Goal: Task Accomplishment & Management: Manage account settings

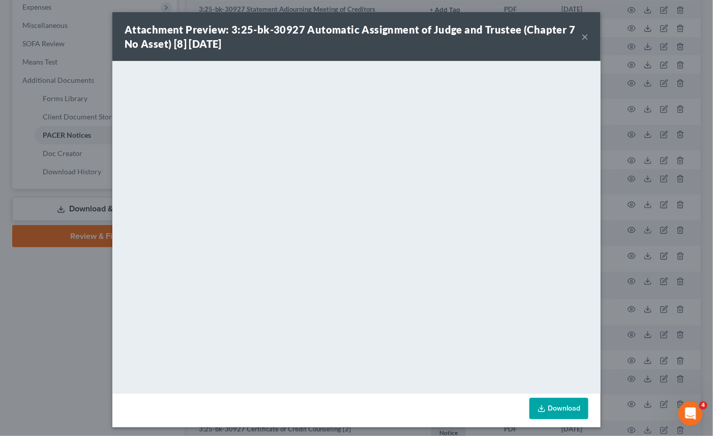
click at [581, 39] on button "×" at bounding box center [584, 37] width 7 height 12
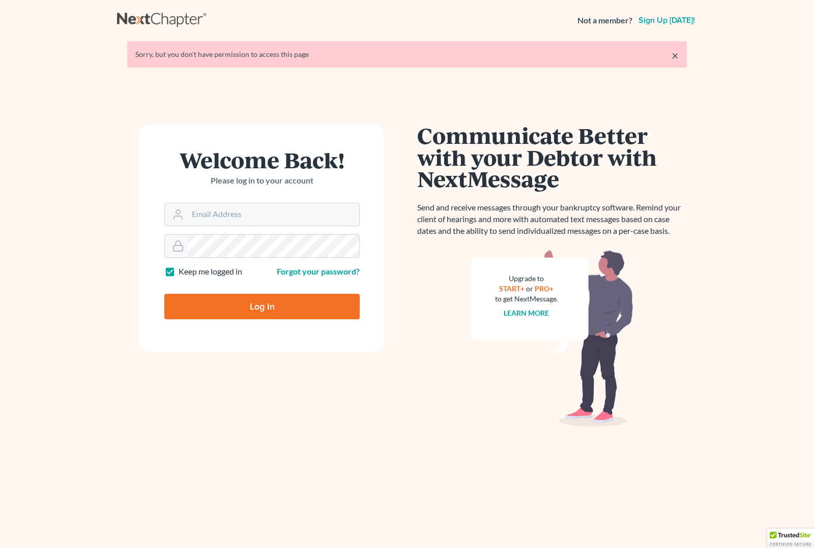
type input "angela@fairmaxlaw.com"
click at [257, 306] on input "Log In" at bounding box center [261, 306] width 195 height 25
type input "Thinking..."
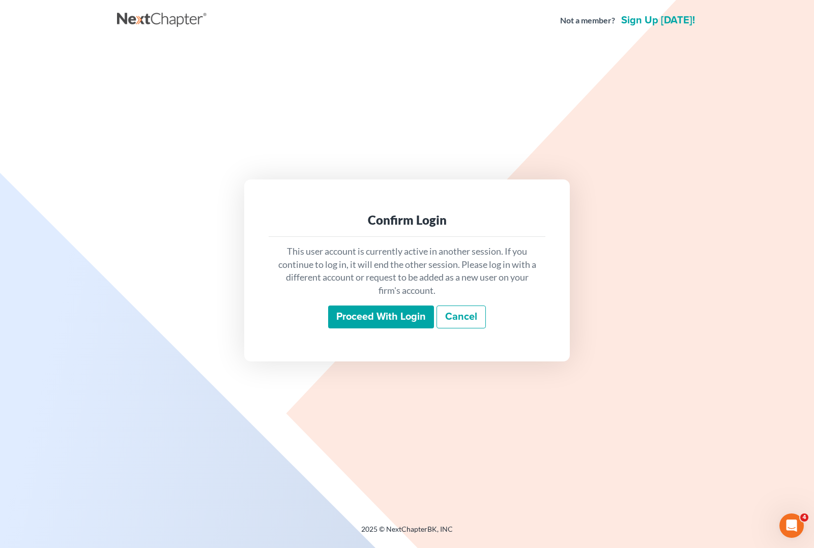
click at [377, 319] on input "Proceed with login" at bounding box center [381, 317] width 106 height 23
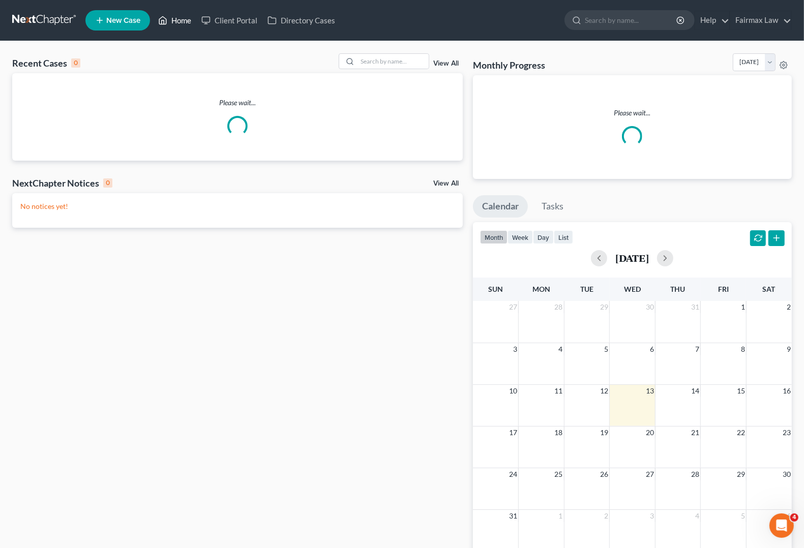
click at [191, 19] on link "Home" at bounding box center [174, 20] width 43 height 18
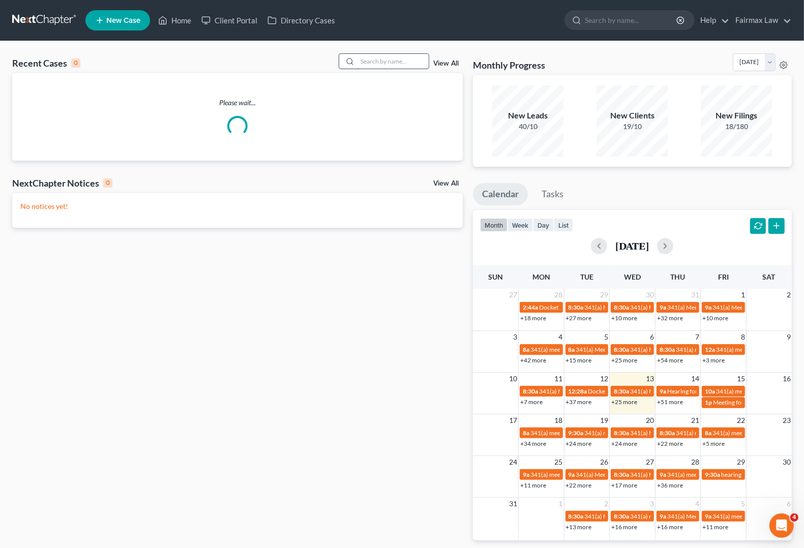
click at [383, 63] on input "search" at bounding box center [393, 61] width 71 height 15
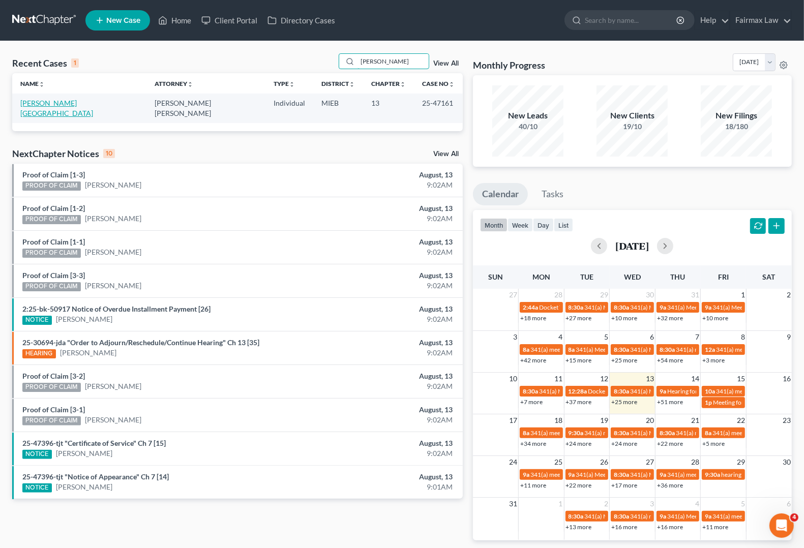
type input "[PERSON_NAME]"
click at [40, 102] on link "[PERSON_NAME][GEOGRAPHIC_DATA]" at bounding box center [56, 108] width 73 height 19
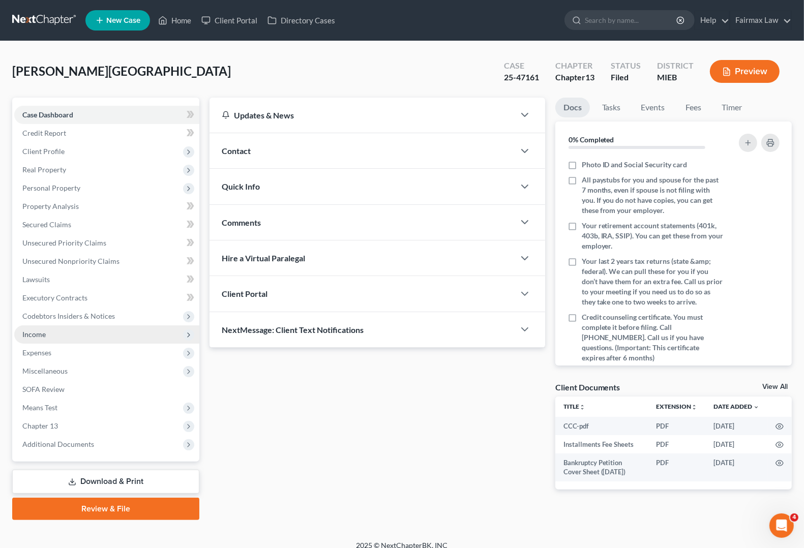
click at [49, 334] on span "Income" at bounding box center [106, 335] width 185 height 18
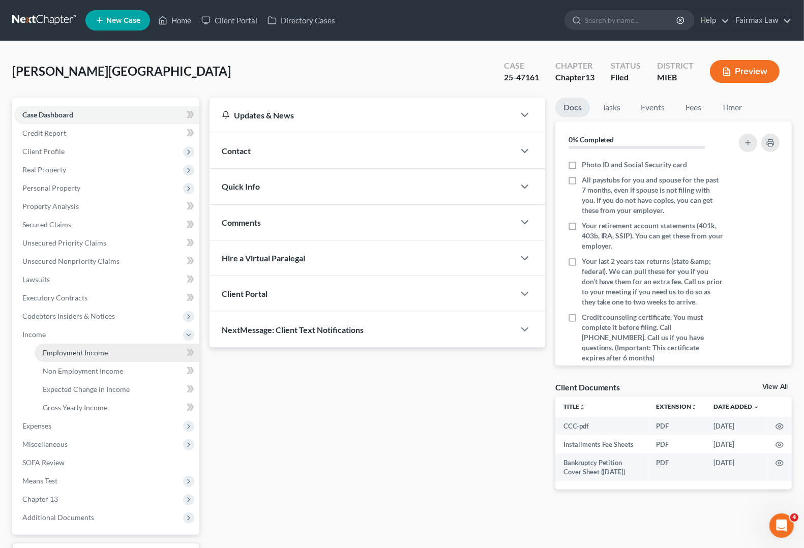
click at [51, 352] on span "Employment Income" at bounding box center [75, 352] width 65 height 9
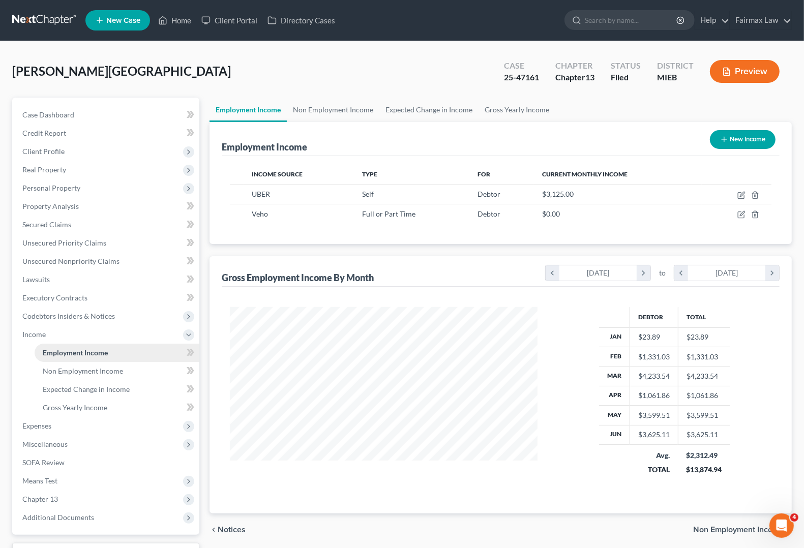
scroll to position [183, 327]
click at [48, 374] on link "Non Employment Income" at bounding box center [117, 371] width 165 height 18
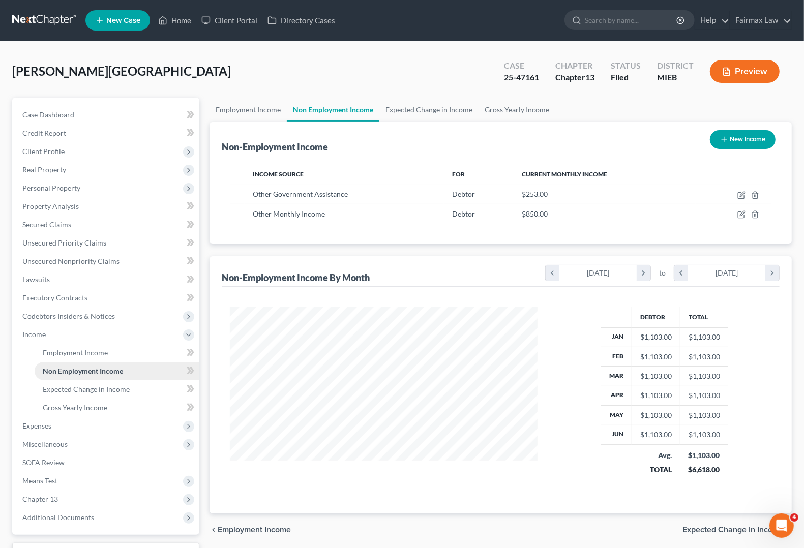
scroll to position [183, 327]
click at [37, 428] on span "Expenses" at bounding box center [36, 426] width 29 height 9
click at [57, 372] on span "Home" at bounding box center [52, 371] width 19 height 9
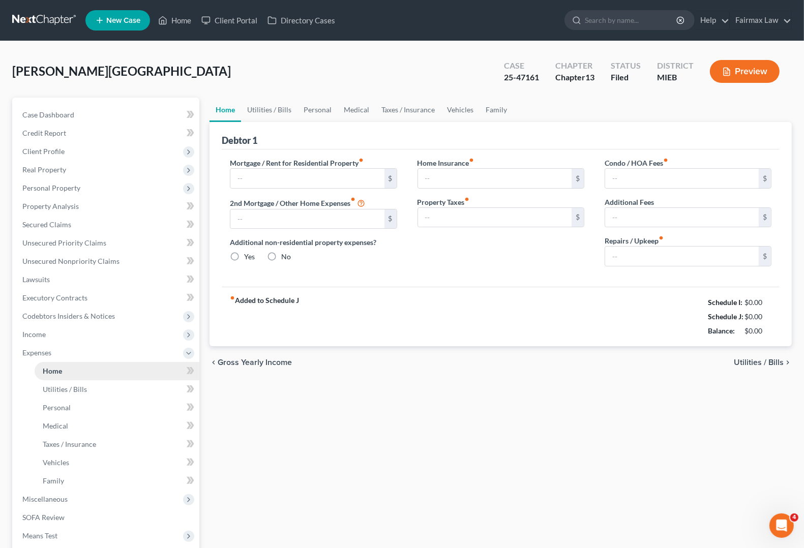
type input "0.00"
radio input "true"
type input "0.00"
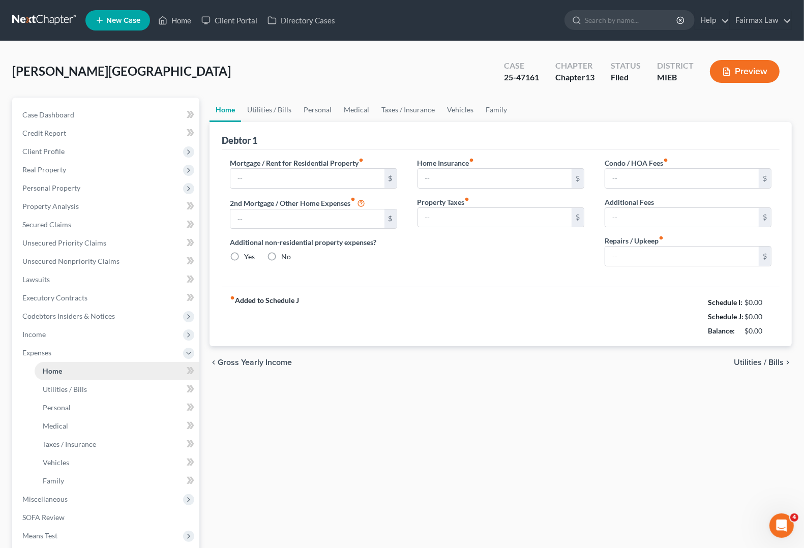
type input "0.00"
type input "100.00"
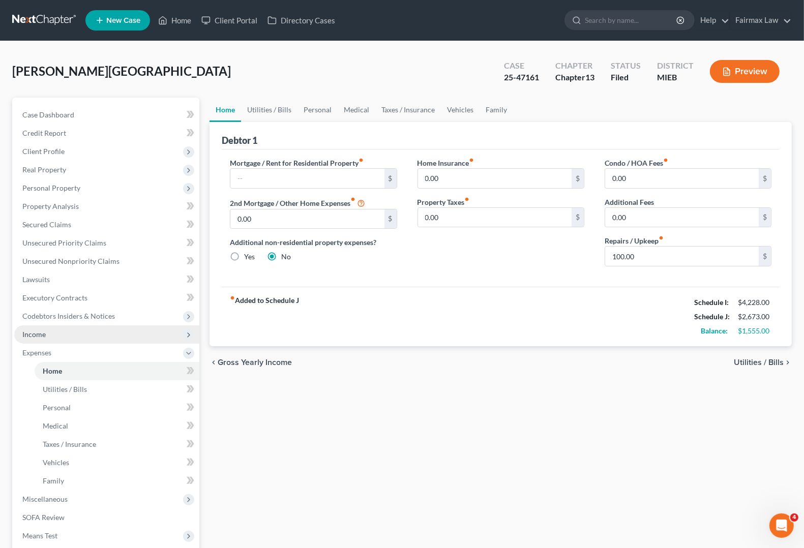
click at [33, 333] on span "Income" at bounding box center [33, 334] width 23 height 9
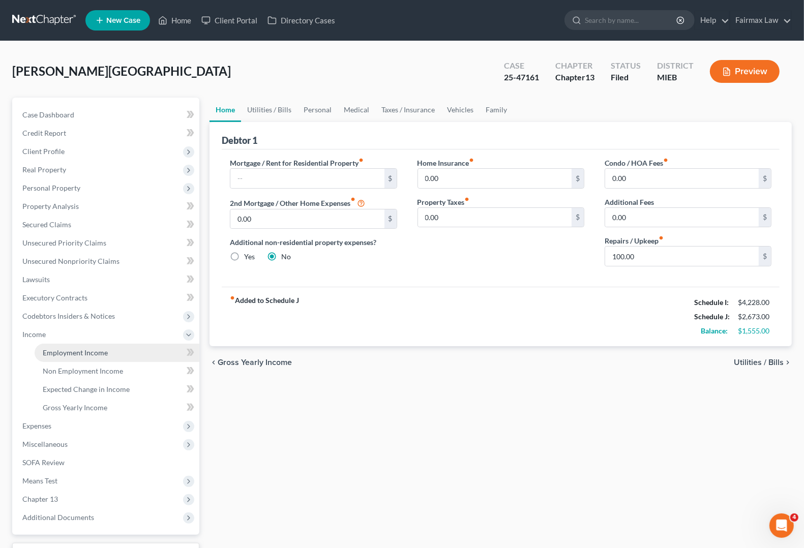
click at [54, 355] on span "Employment Income" at bounding box center [75, 352] width 65 height 9
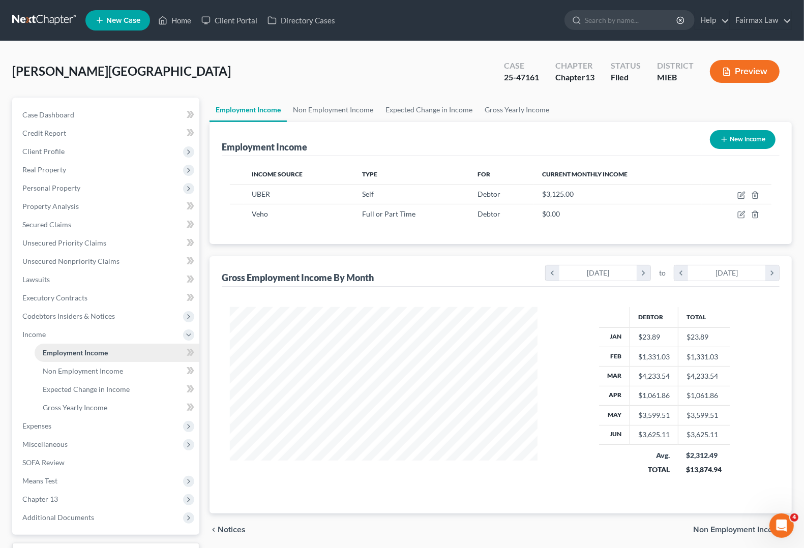
scroll to position [183, 327]
drag, startPoint x: 184, startPoint y: 21, endPoint x: 271, endPoint y: 38, distance: 88.7
click at [185, 20] on link "Home" at bounding box center [174, 20] width 43 height 18
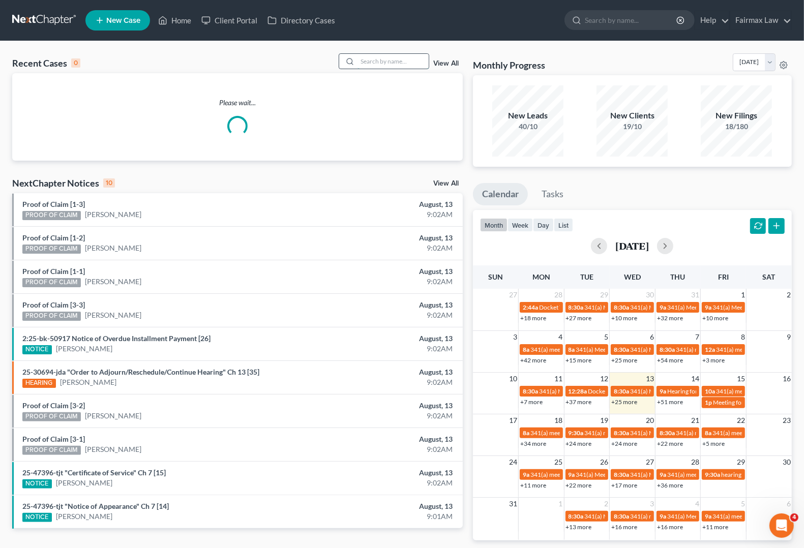
click at [375, 60] on input "search" at bounding box center [393, 61] width 71 height 15
type input "j"
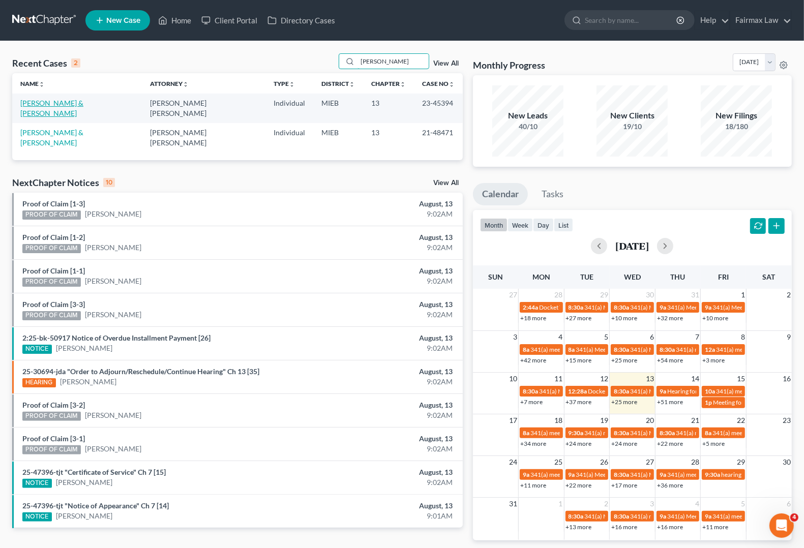
type input "[PERSON_NAME]"
click at [81, 105] on link "[PERSON_NAME] & [PERSON_NAME]" at bounding box center [51, 108] width 63 height 19
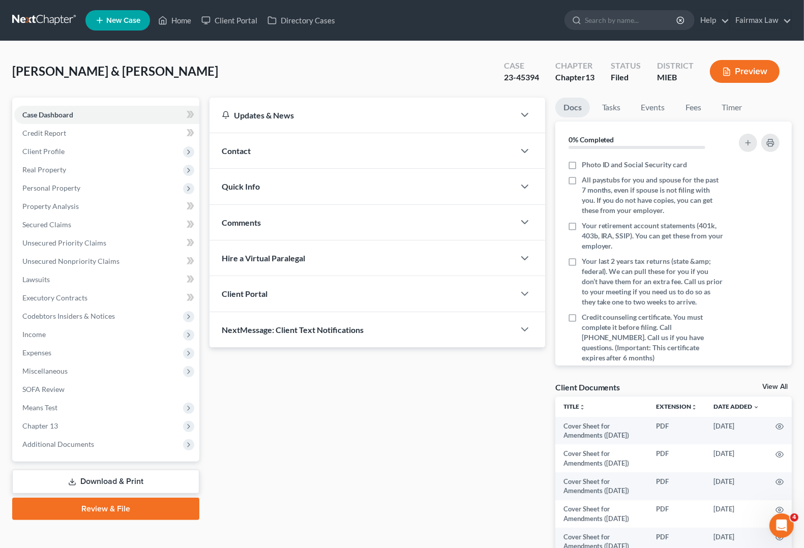
click at [435, 453] on div "Updates & News × [US_STATE] Eastern District Notes Take a look at NextChapter's…" at bounding box center [376, 357] width 345 height 519
click at [77, 446] on span "Additional Documents" at bounding box center [58, 444] width 72 height 9
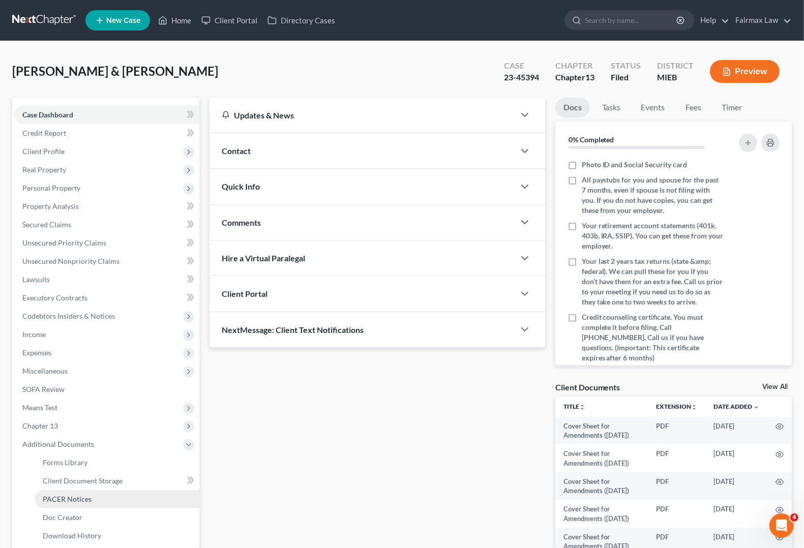
click at [98, 501] on link "PACER Notices" at bounding box center [117, 499] width 165 height 18
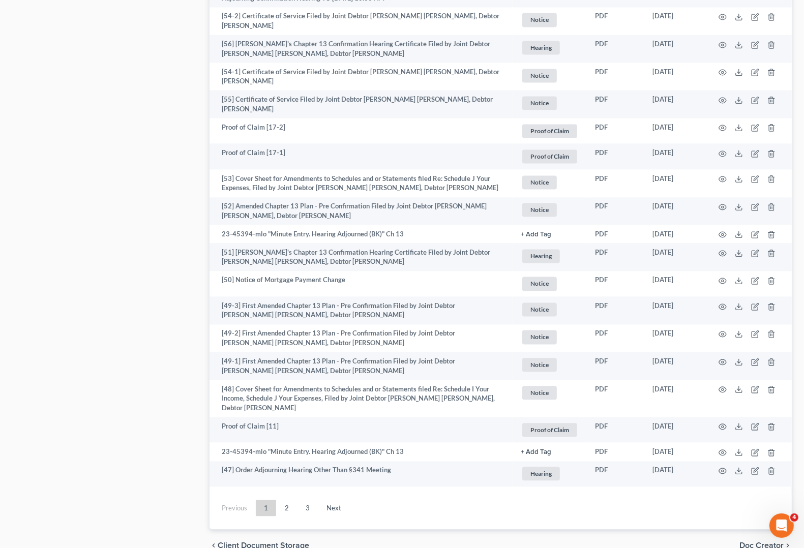
scroll to position [1713, 0]
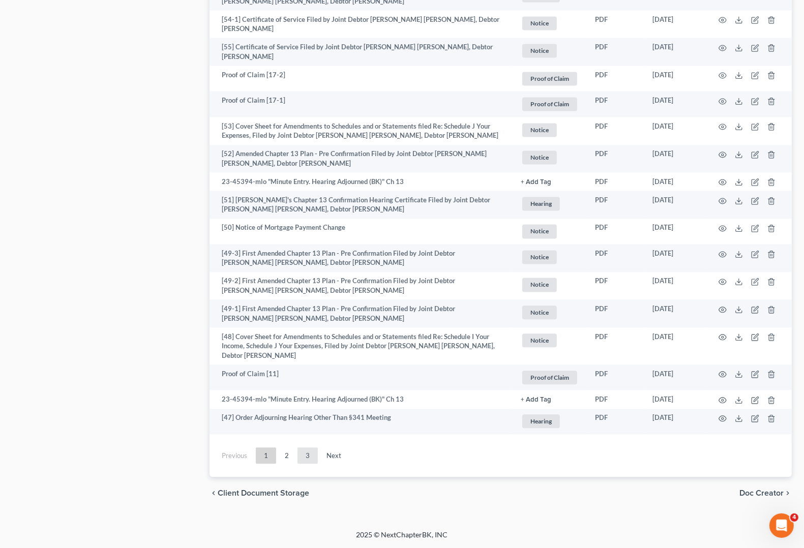
click at [309, 455] on link "3" at bounding box center [308, 456] width 20 height 16
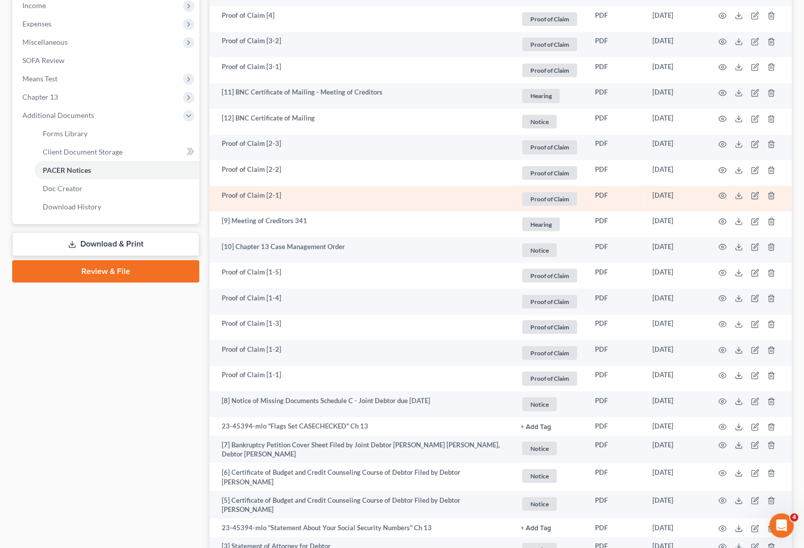
scroll to position [266, 0]
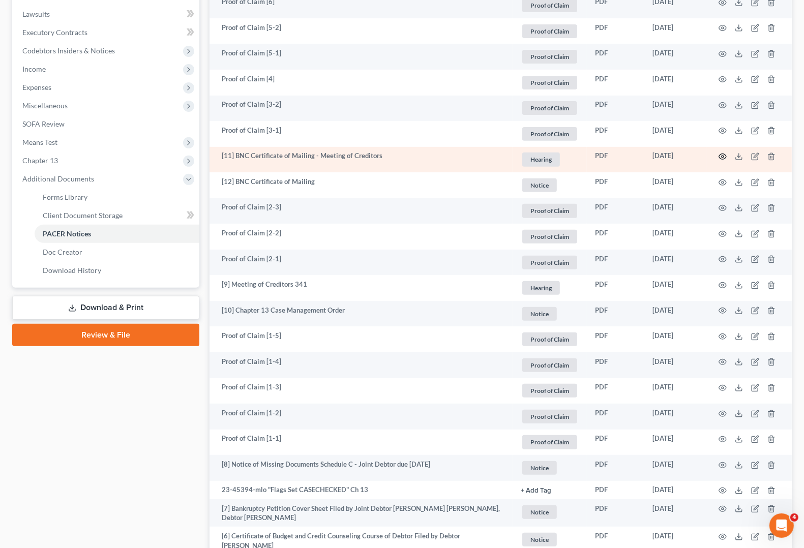
click at [723, 159] on icon "button" at bounding box center [723, 157] width 8 height 6
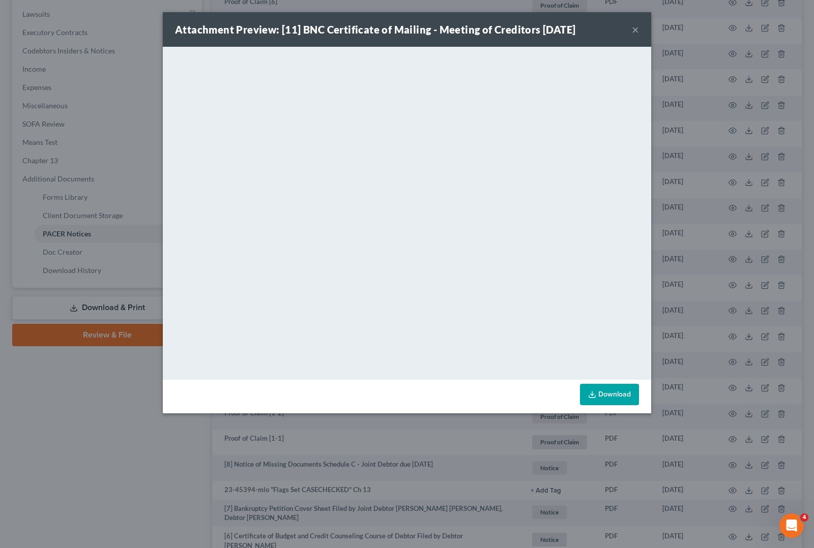
click at [636, 34] on button "×" at bounding box center [635, 29] width 7 height 12
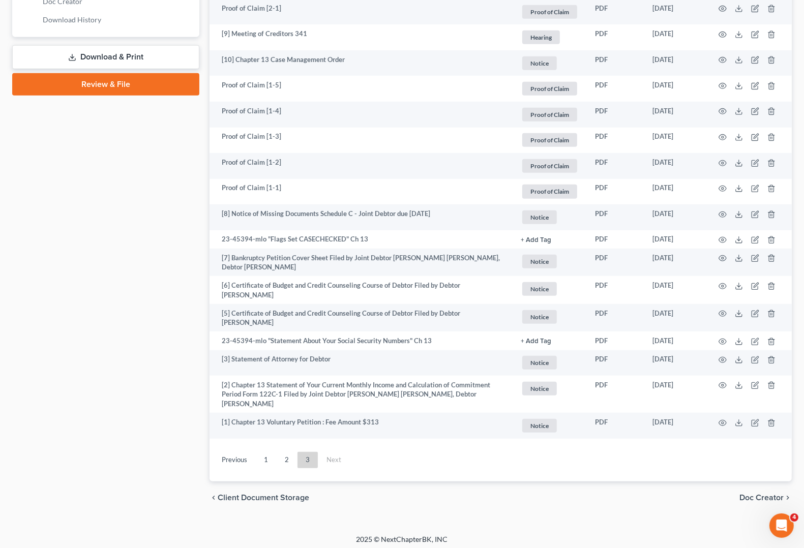
scroll to position [520, 0]
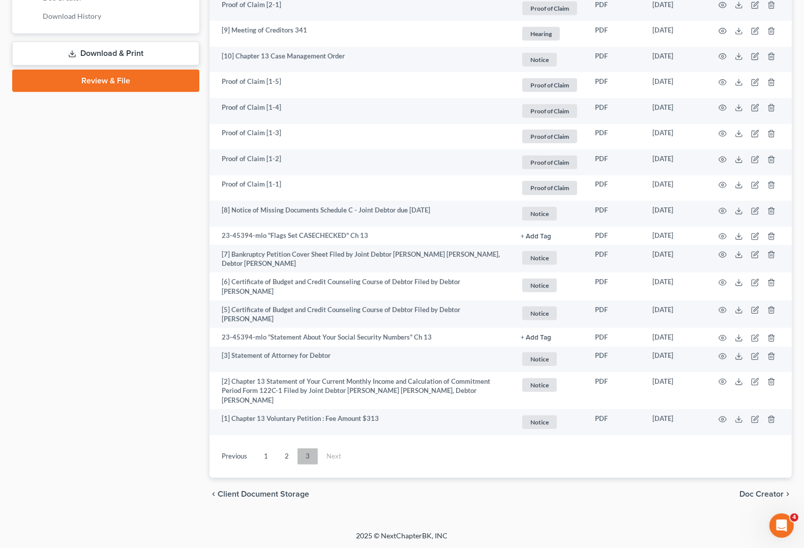
click at [307, 457] on link "3" at bounding box center [308, 457] width 20 height 16
click at [331, 459] on li "Next" at bounding box center [334, 457] width 32 height 16
click at [299, 458] on link "3" at bounding box center [308, 457] width 20 height 16
drag, startPoint x: 255, startPoint y: 456, endPoint x: 264, endPoint y: 461, distance: 9.8
click at [254, 456] on link "Previous" at bounding box center [235, 457] width 42 height 16
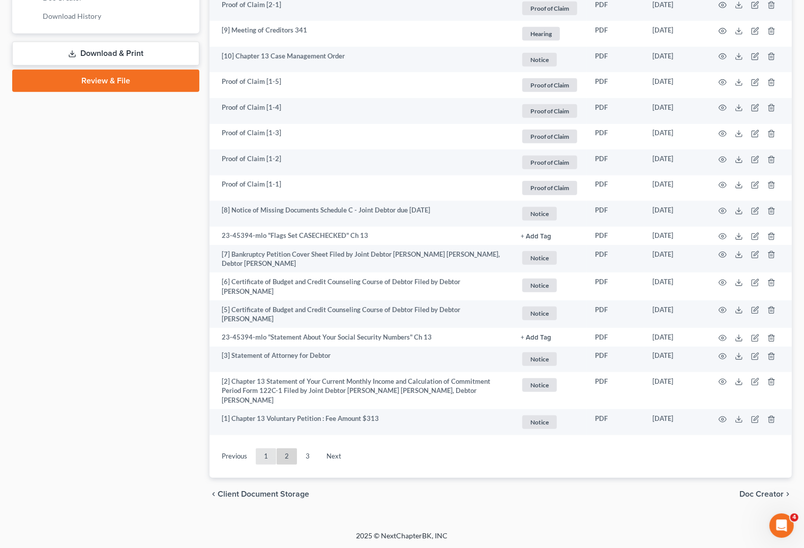
click at [264, 461] on link "1" at bounding box center [266, 457] width 20 height 16
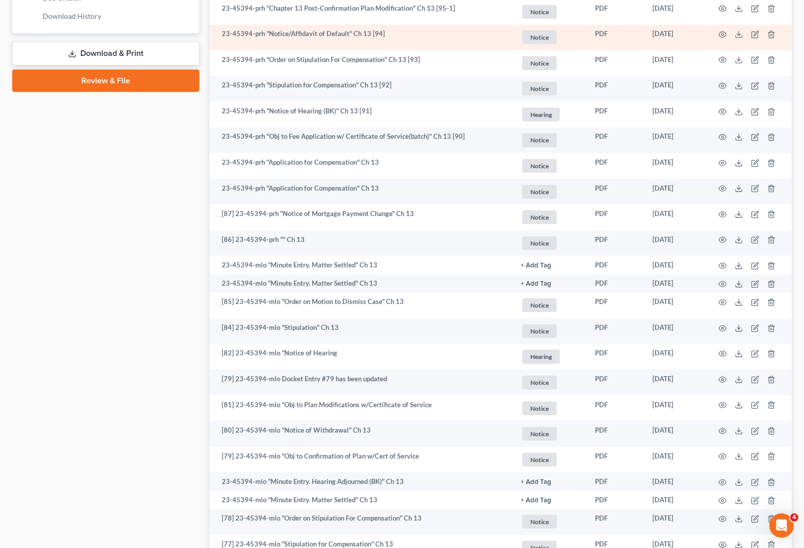
scroll to position [138, 0]
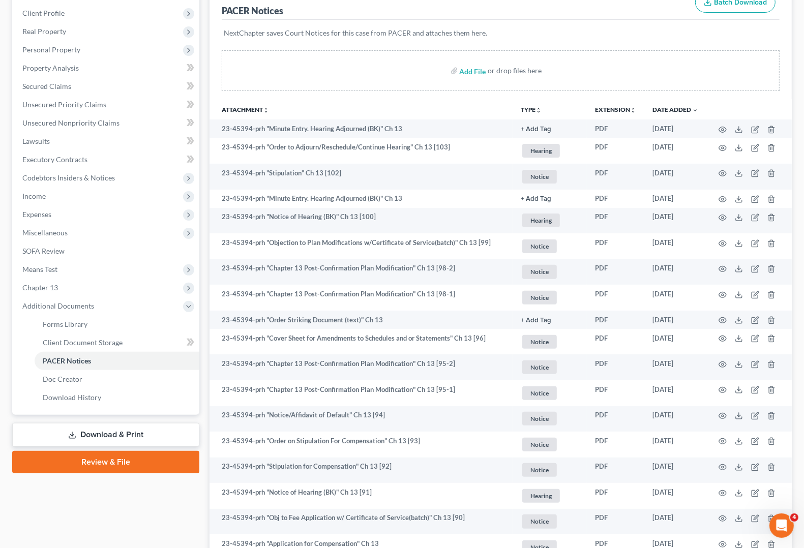
click at [380, 105] on th "Attachment unfold_more expand_more expand_less" at bounding box center [361, 109] width 303 height 20
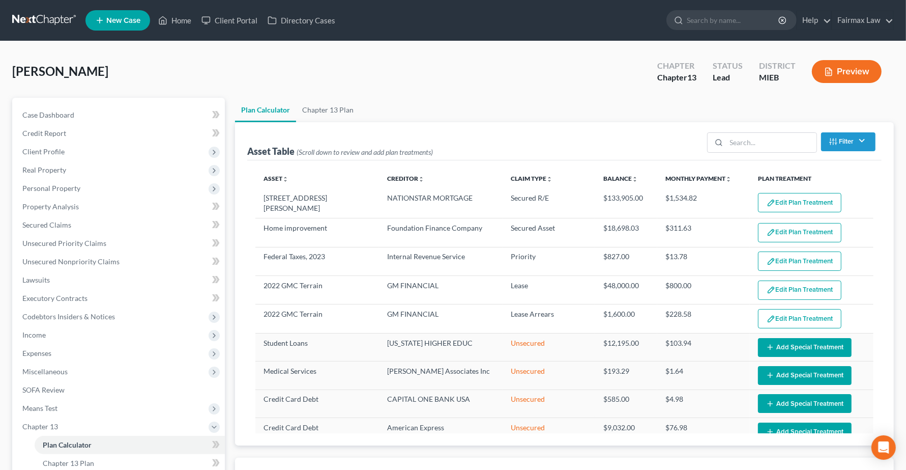
select select "59"
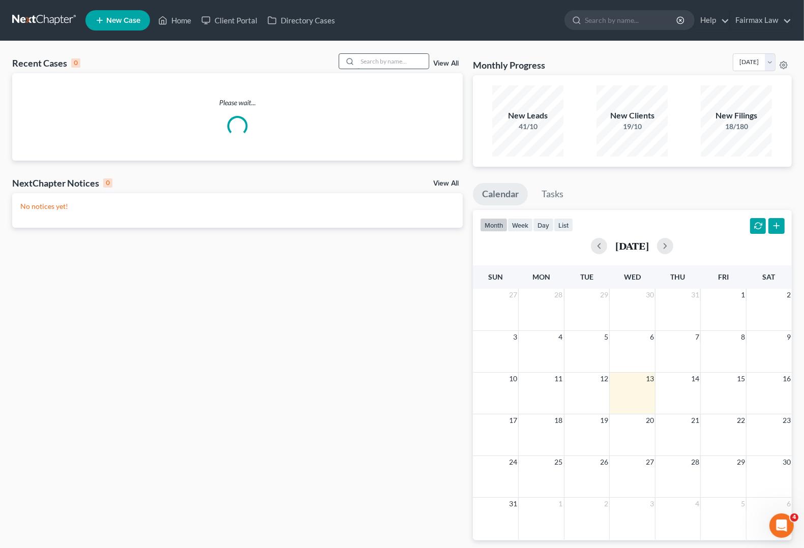
click at [386, 64] on input "search" at bounding box center [393, 61] width 71 height 15
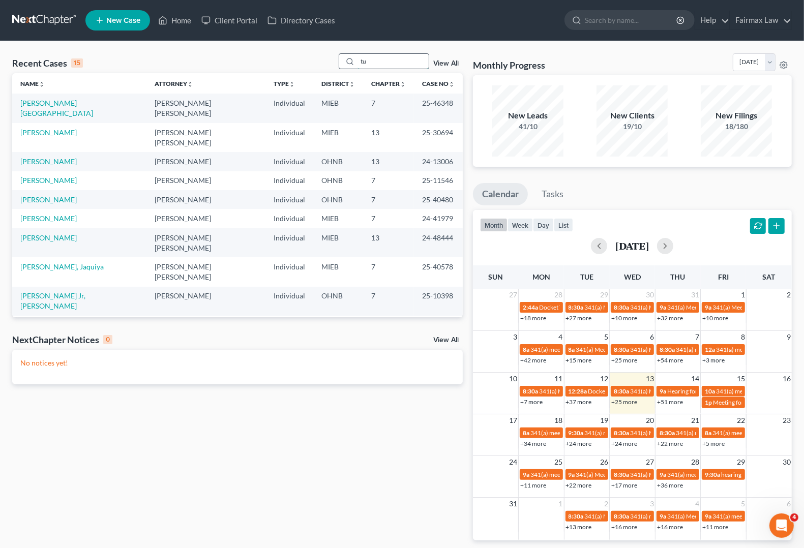
type input "t"
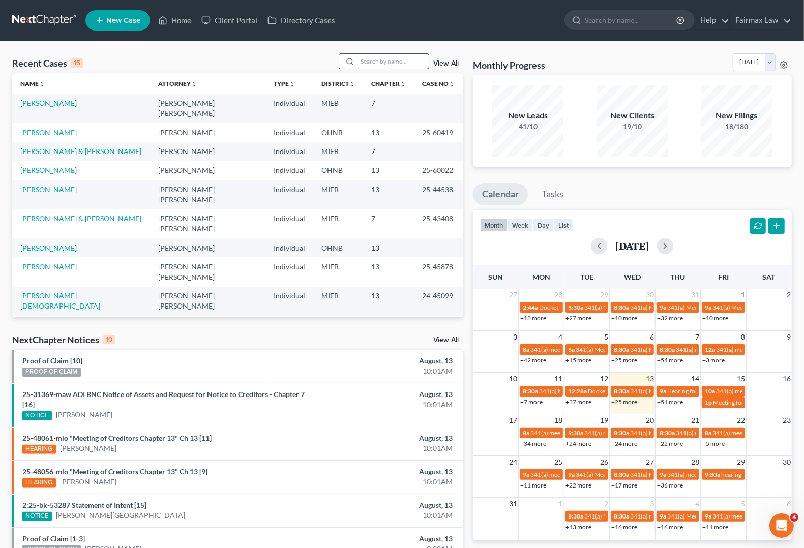
click at [416, 65] on input "search" at bounding box center [393, 61] width 71 height 15
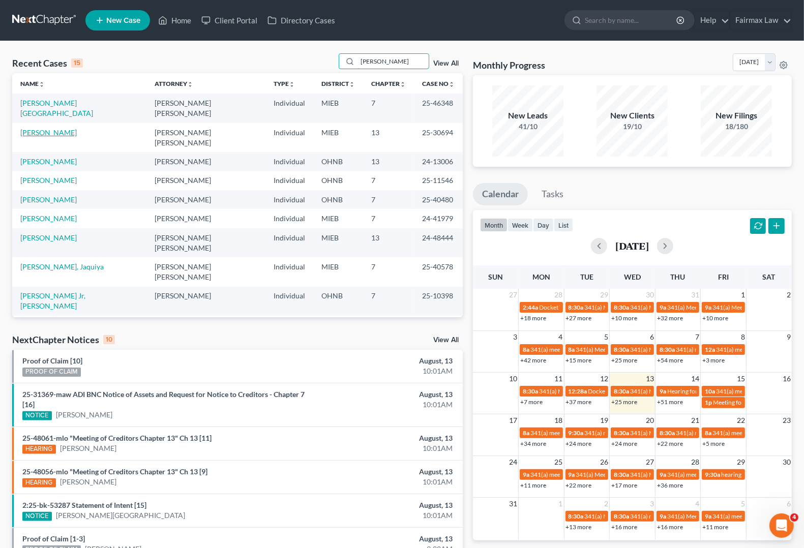
type input "turner"
click at [52, 128] on link "[PERSON_NAME]" at bounding box center [48, 132] width 56 height 9
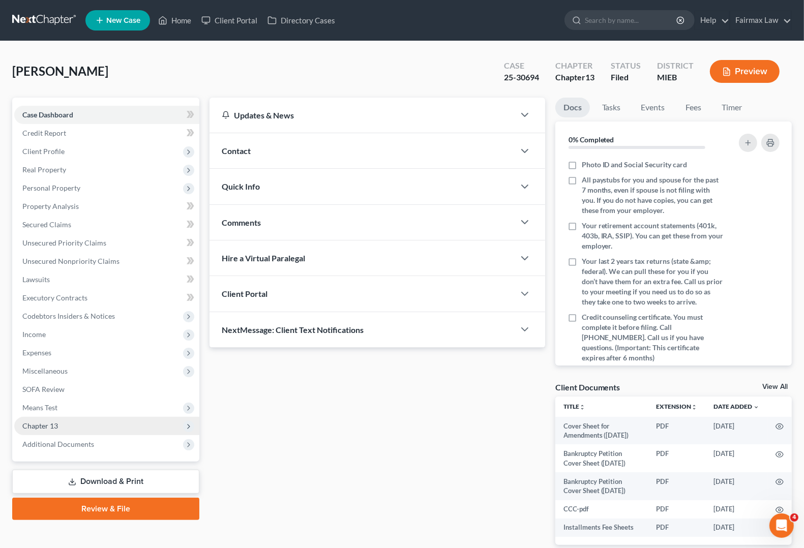
click at [47, 430] on span "Chapter 13" at bounding box center [106, 426] width 185 height 18
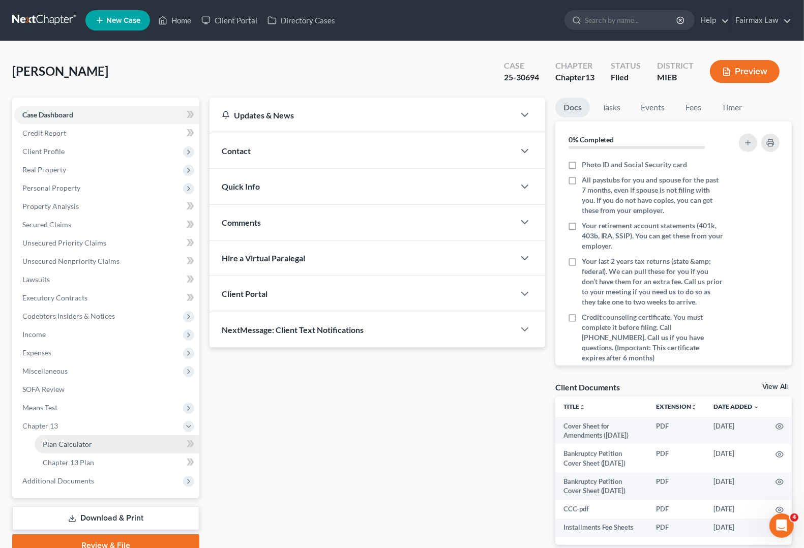
click at [56, 445] on span "Plan Calculator" at bounding box center [67, 444] width 49 height 9
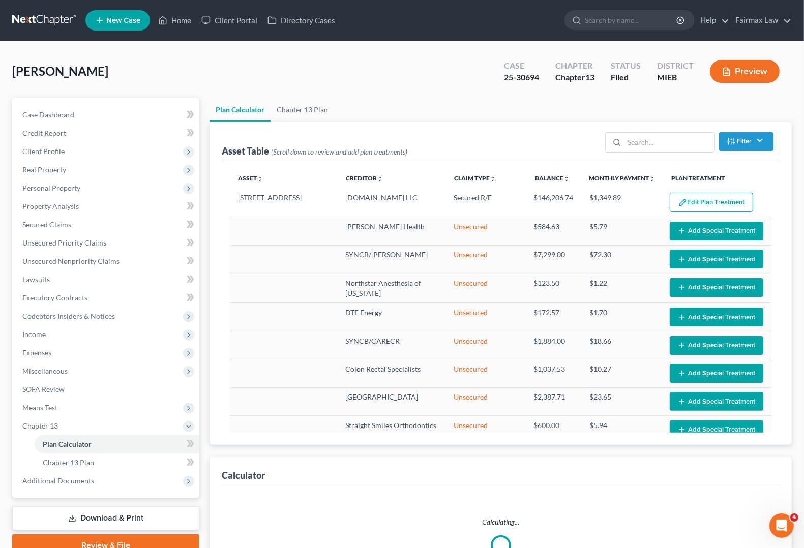
select select "35"
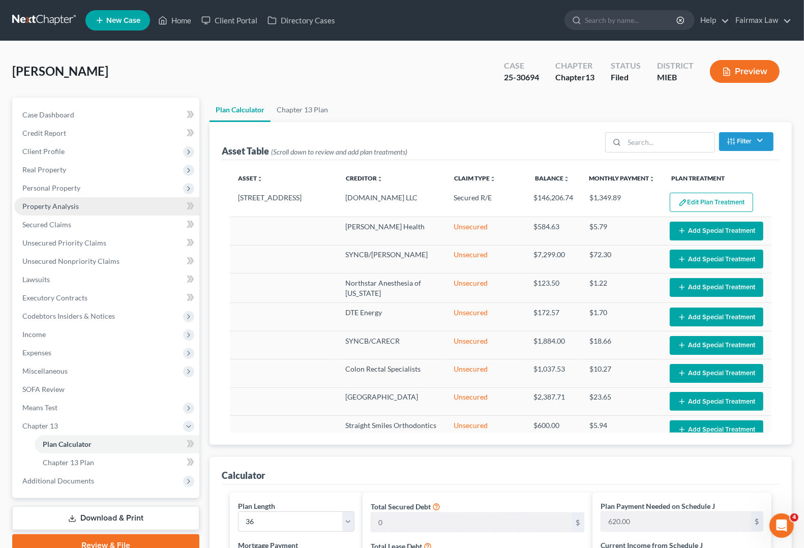
click at [38, 204] on span "Property Analysis" at bounding box center [50, 206] width 56 height 9
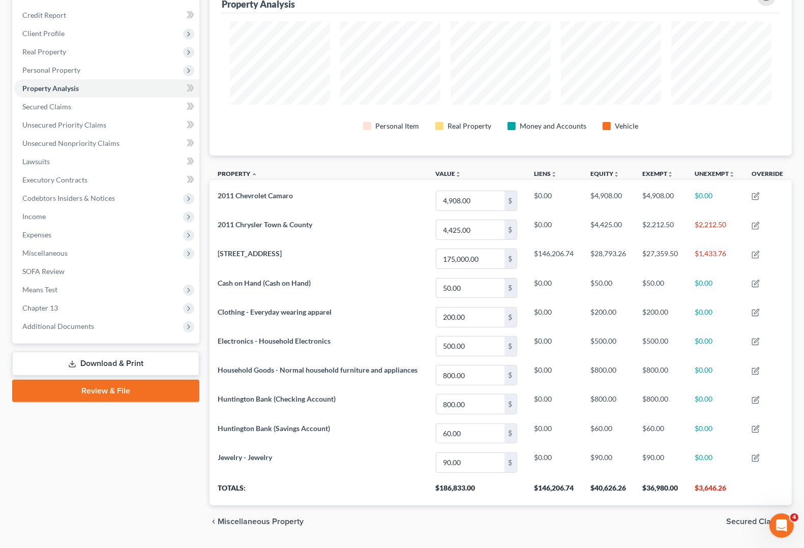
scroll to position [127, 0]
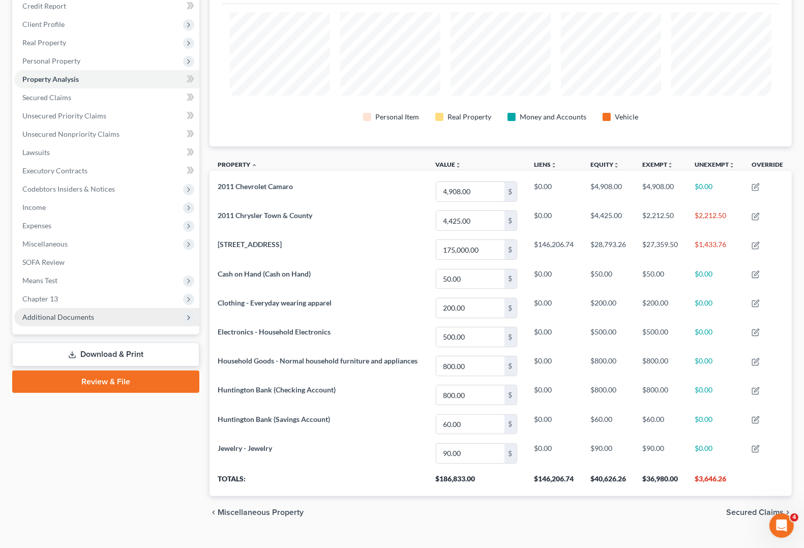
click at [41, 323] on span "Additional Documents" at bounding box center [106, 317] width 185 height 18
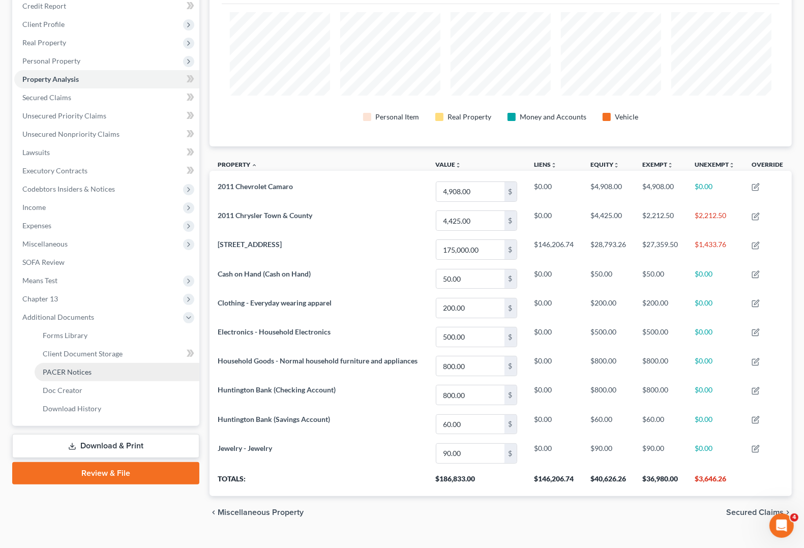
click at [55, 375] on link "PACER Notices" at bounding box center [117, 372] width 165 height 18
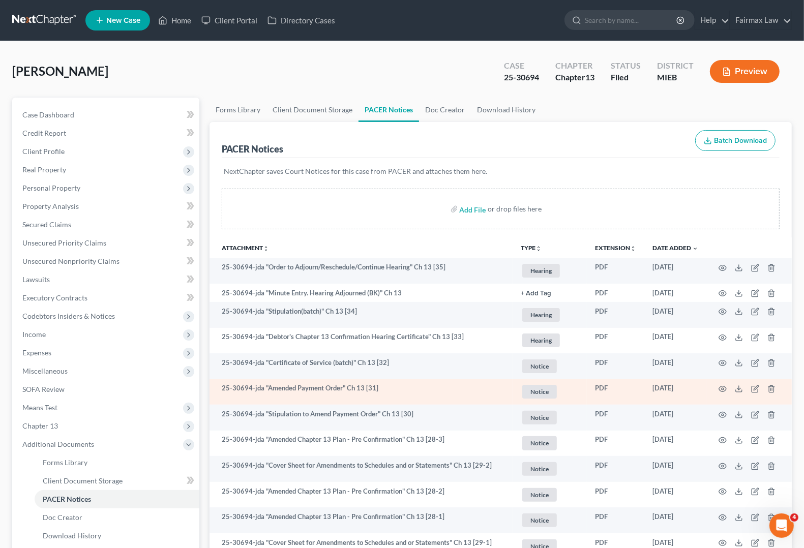
scroll to position [64, 0]
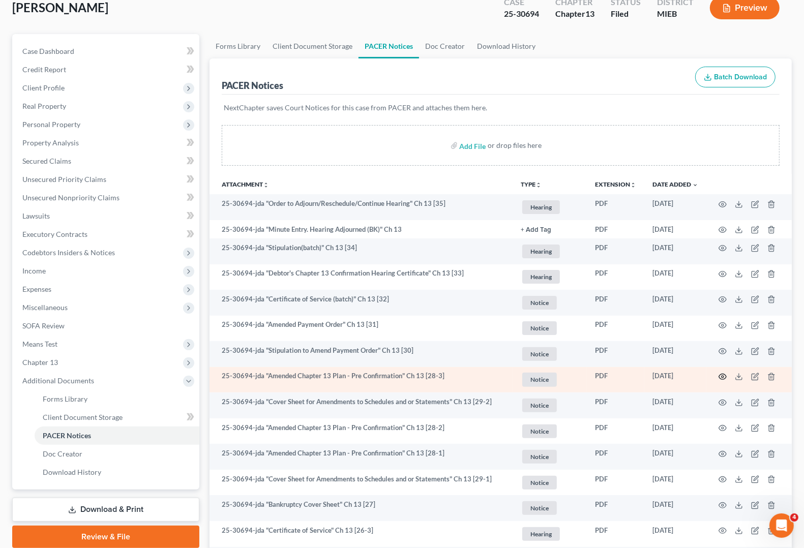
click at [722, 377] on circle "button" at bounding box center [723, 377] width 2 height 2
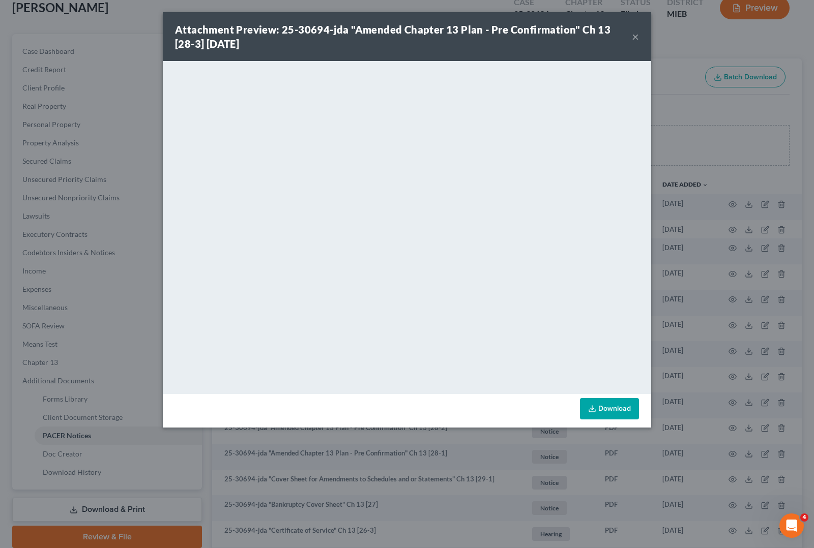
click at [631, 40] on div "Attachment Preview: 25-30694-jda "Amended Chapter 13 Plan - Pre Confirmation" C…" at bounding box center [403, 36] width 457 height 28
click at [637, 38] on button "×" at bounding box center [635, 37] width 7 height 12
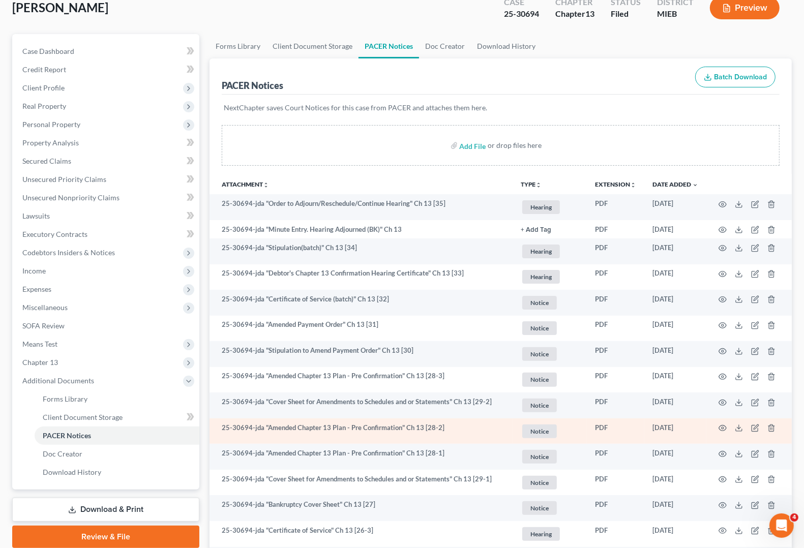
scroll to position [127, 0]
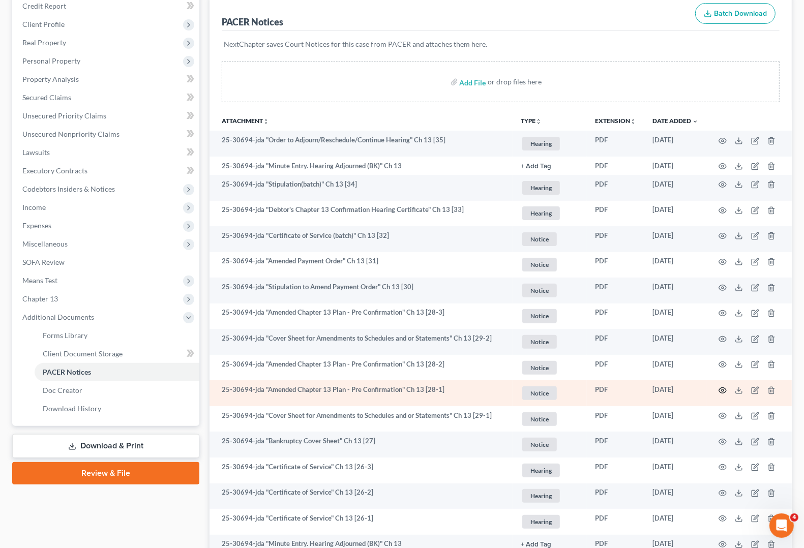
click at [721, 392] on icon "button" at bounding box center [723, 391] width 8 height 8
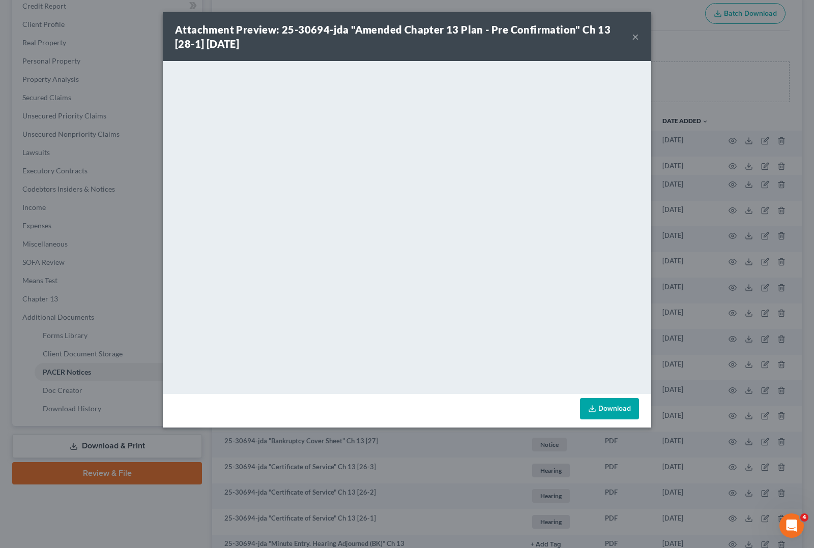
click at [635, 40] on button "×" at bounding box center [635, 37] width 7 height 12
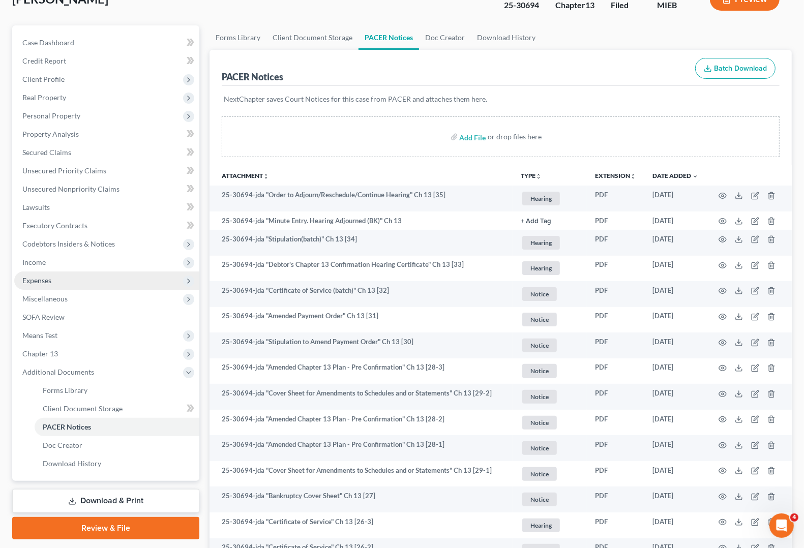
scroll to position [0, 0]
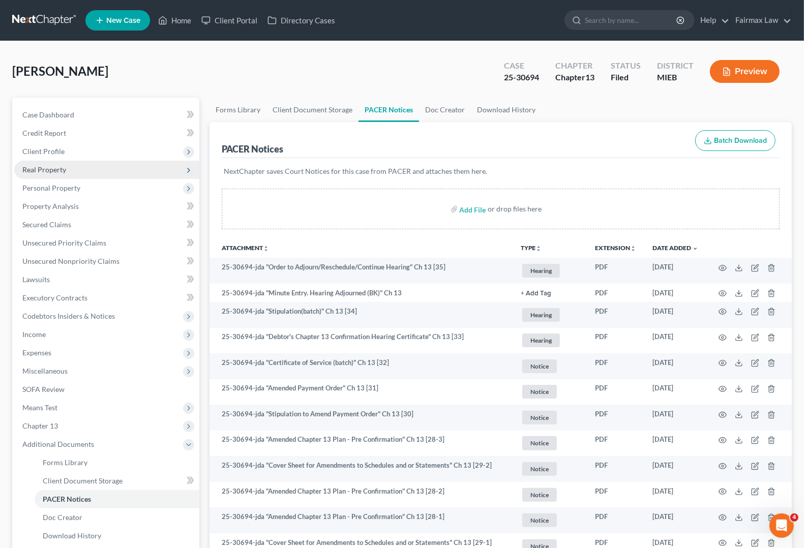
click at [41, 172] on span "Real Property" at bounding box center [44, 169] width 44 height 9
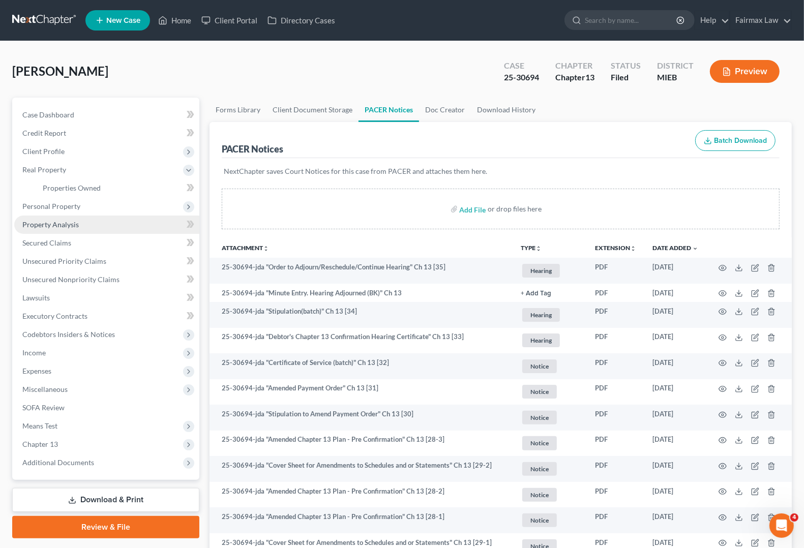
click at [46, 222] on span "Property Analysis" at bounding box center [50, 224] width 56 height 9
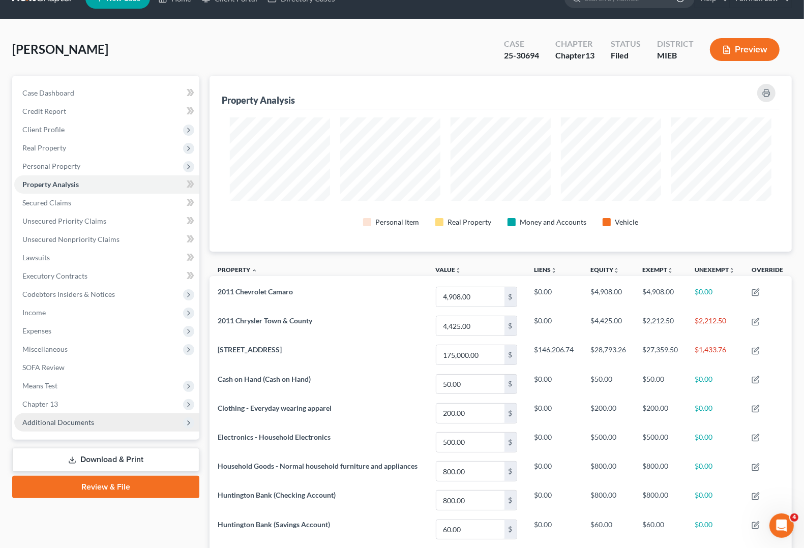
scroll to position [21, 0]
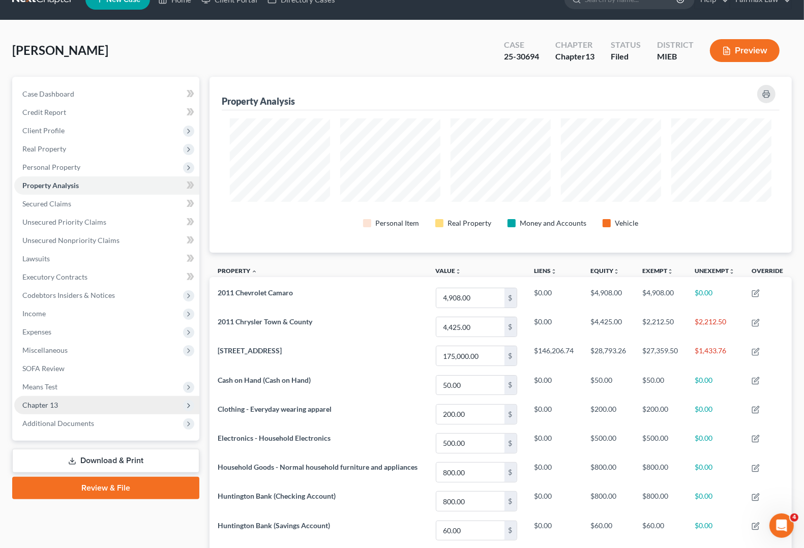
click at [50, 408] on span "Chapter 13" at bounding box center [40, 405] width 36 height 9
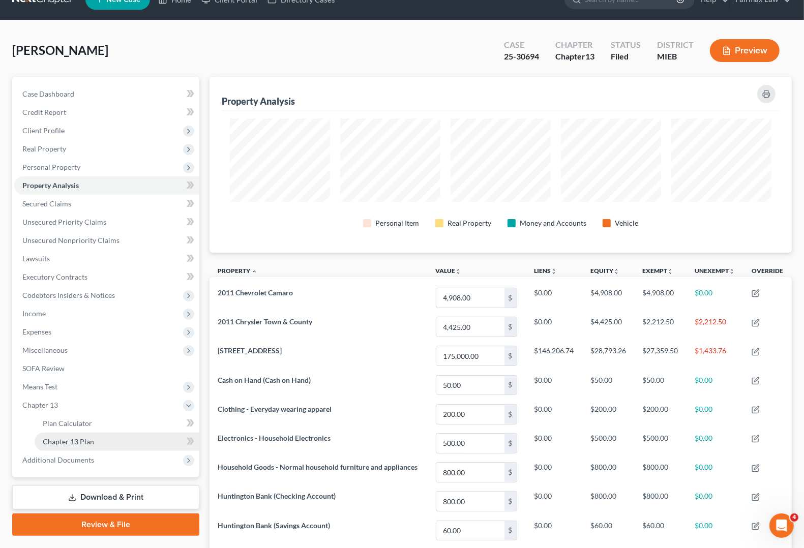
click at [62, 443] on span "Chapter 13 Plan" at bounding box center [68, 441] width 51 height 9
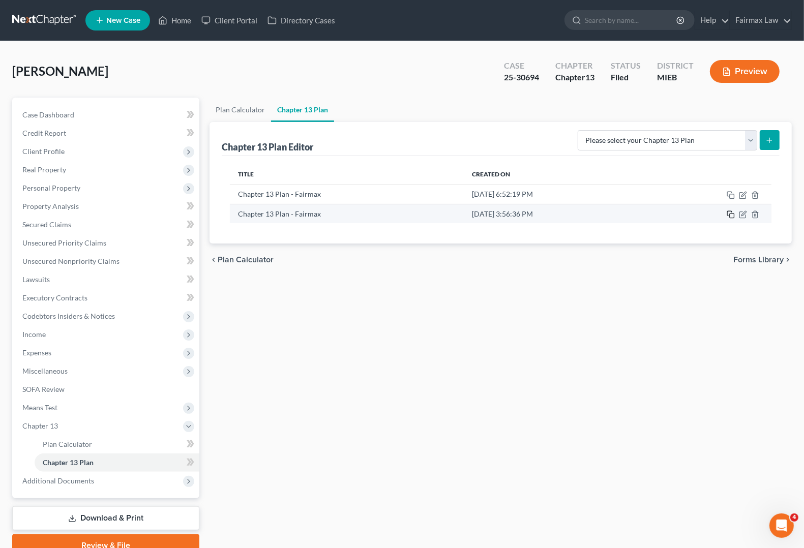
click at [728, 215] on icon "button" at bounding box center [731, 215] width 8 height 8
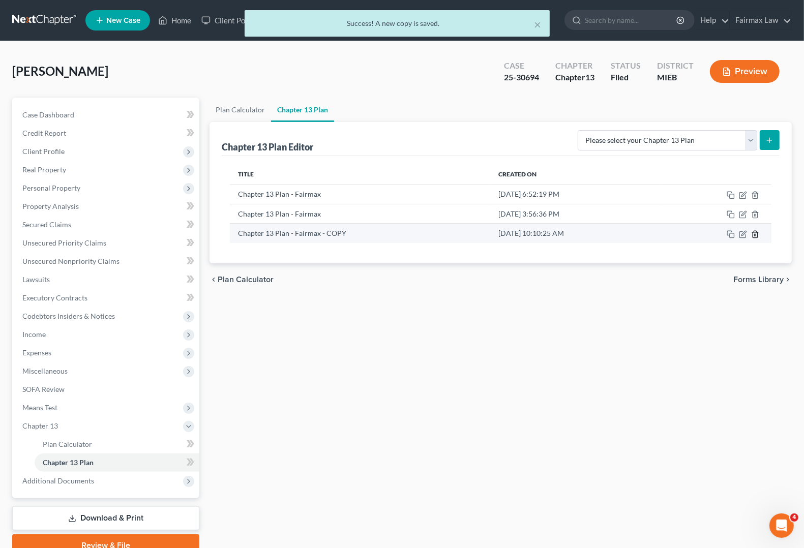
click at [754, 234] on icon "button" at bounding box center [755, 234] width 8 height 8
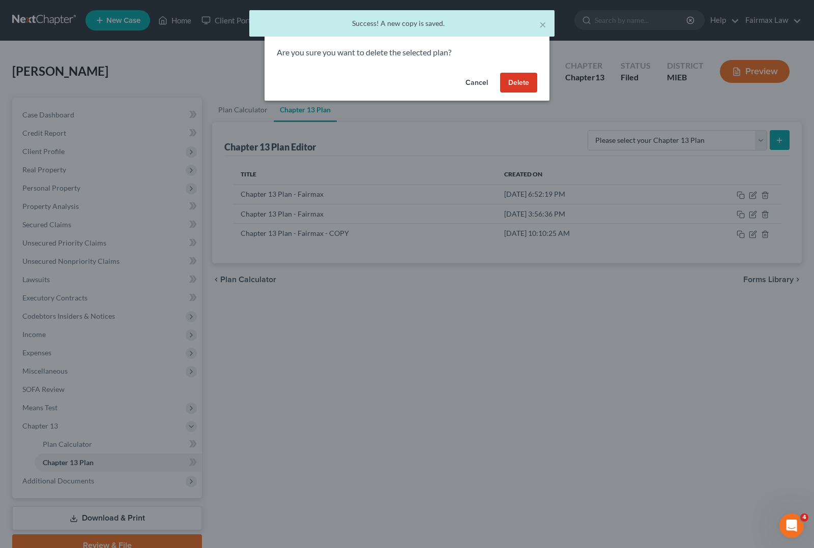
click at [517, 80] on button "Delete" at bounding box center [518, 83] width 37 height 20
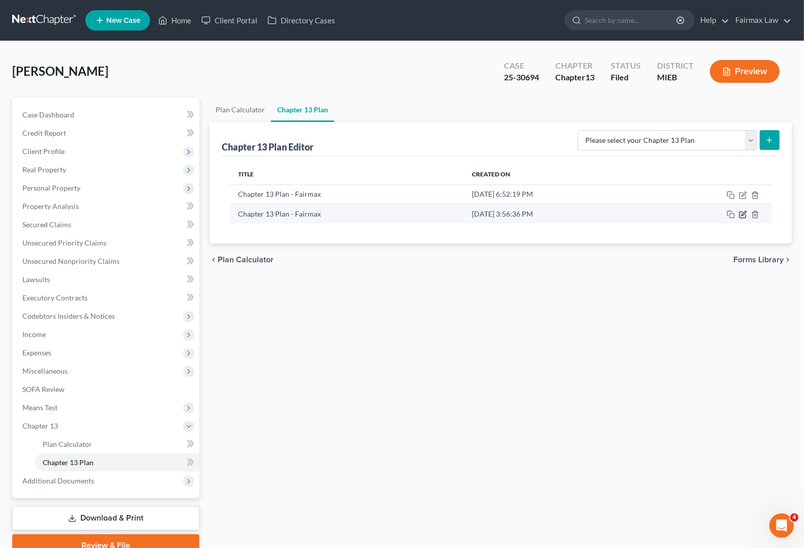
click at [744, 215] on icon "button" at bounding box center [744, 213] width 5 height 5
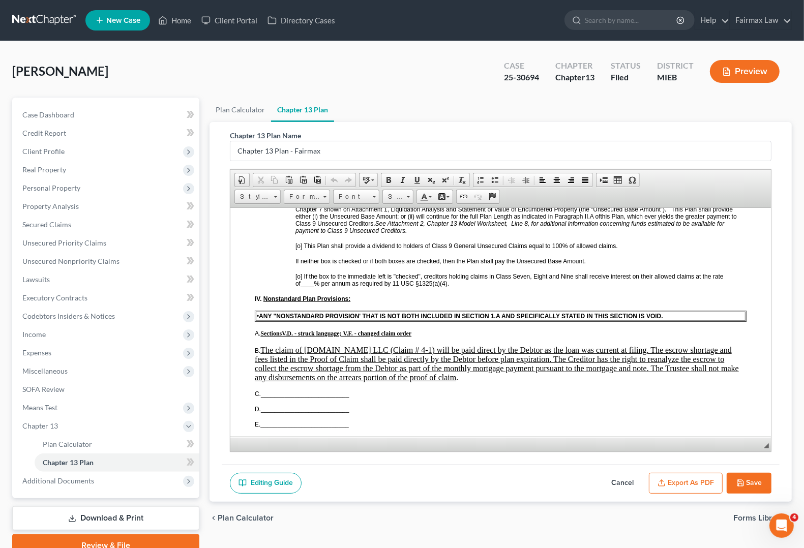
scroll to position [2544, 0]
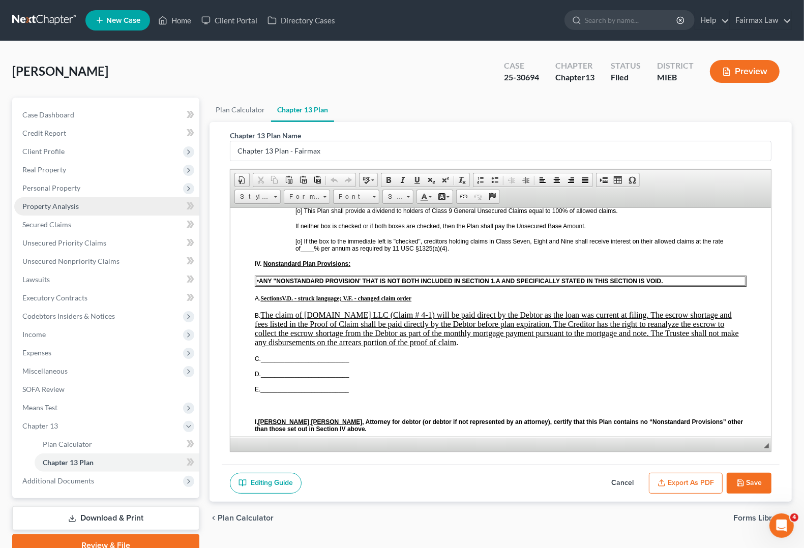
click at [29, 208] on span "Property Analysis" at bounding box center [50, 206] width 56 height 9
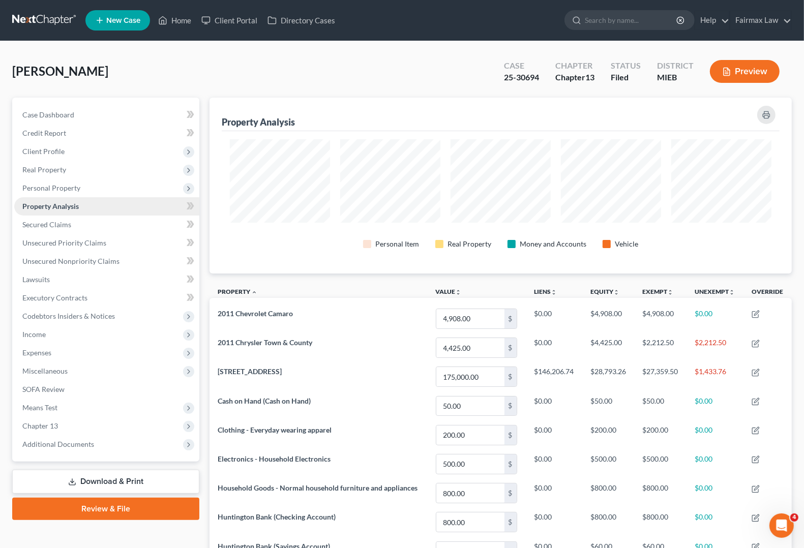
scroll to position [176, 582]
click at [42, 228] on link "Secured Claims" at bounding box center [106, 225] width 185 height 18
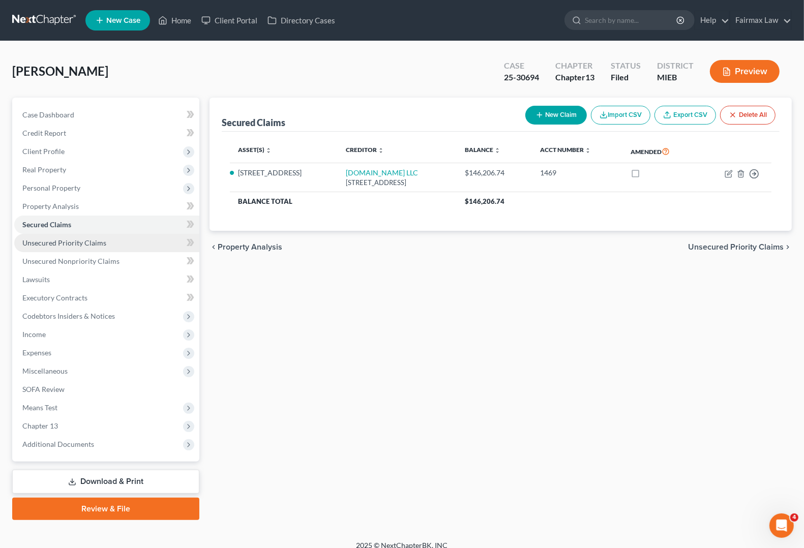
click at [67, 242] on span "Unsecured Priority Claims" at bounding box center [64, 243] width 84 height 9
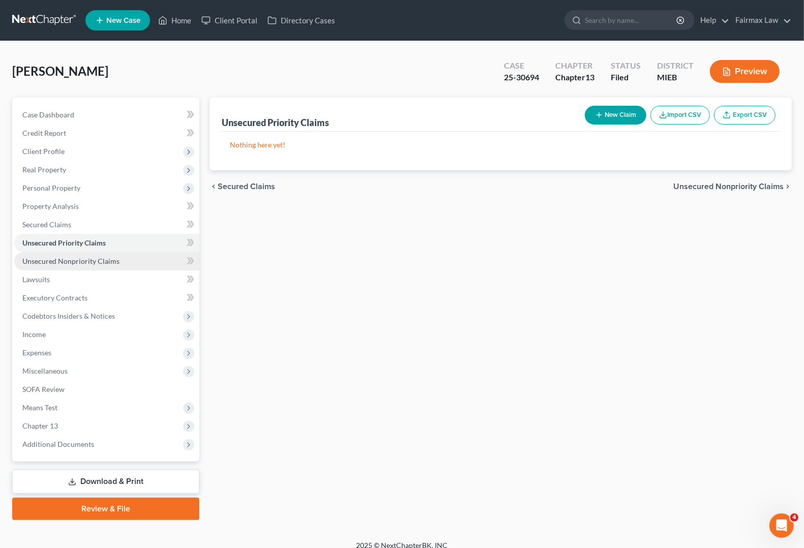
click at [98, 260] on span "Unsecured Nonpriority Claims" at bounding box center [70, 261] width 97 height 9
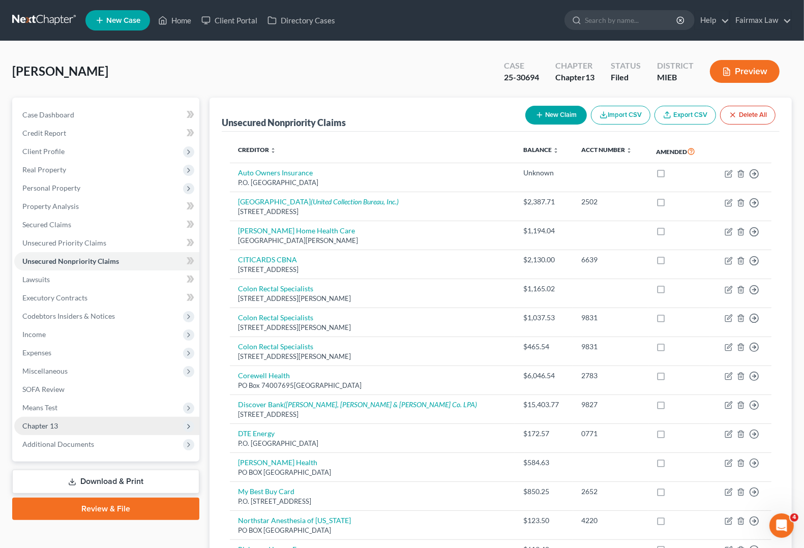
click at [36, 426] on span "Chapter 13" at bounding box center [40, 426] width 36 height 9
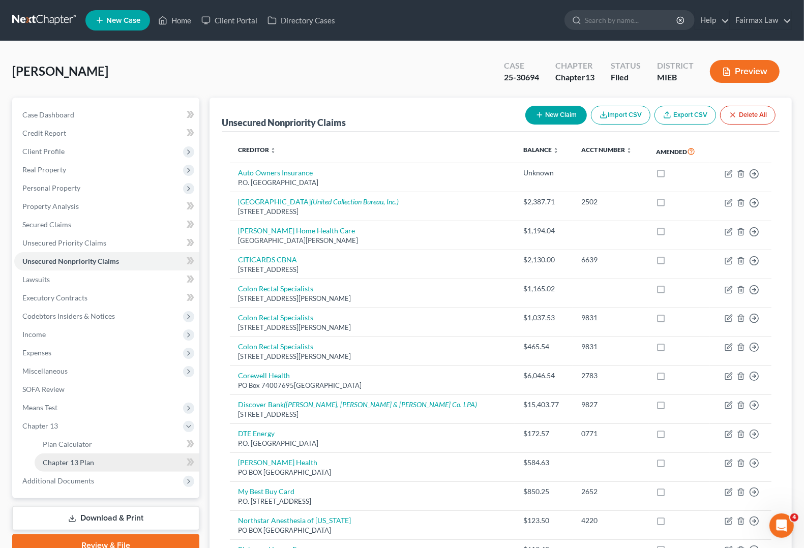
click at [72, 463] on span "Chapter 13 Plan" at bounding box center [68, 462] width 51 height 9
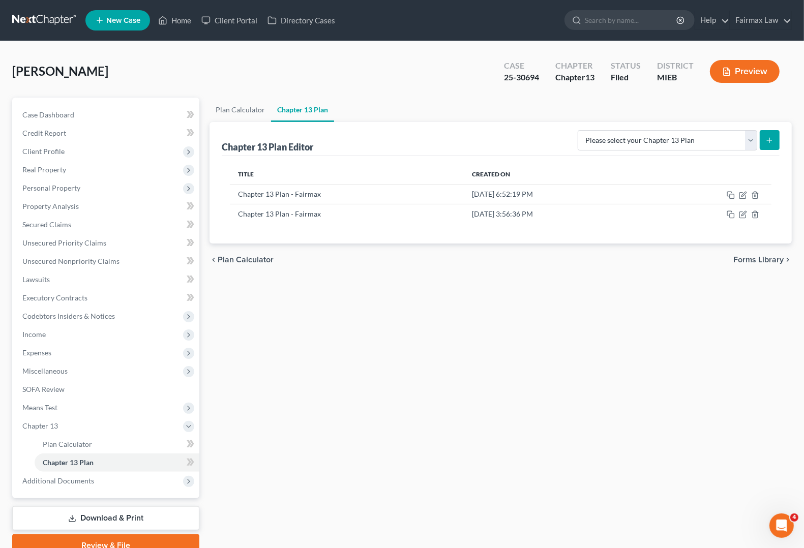
drag, startPoint x: 334, startPoint y: 434, endPoint x: 324, endPoint y: 433, distance: 10.2
click at [334, 434] on div "Plan Calculator Chapter 13 Plan Chapter 13 Plan Editor Please select your Chapt…" at bounding box center [500, 327] width 593 height 459
click at [41, 352] on span "Expenses" at bounding box center [36, 352] width 29 height 9
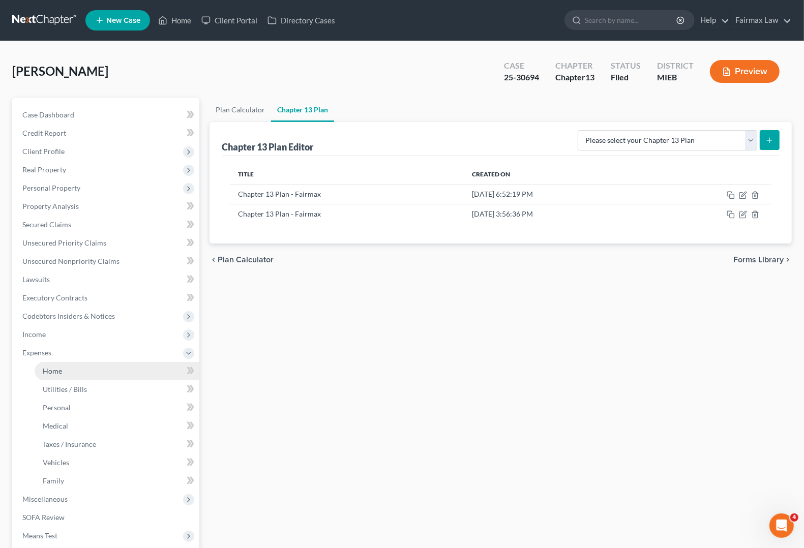
click at [49, 375] on link "Home" at bounding box center [117, 371] width 165 height 18
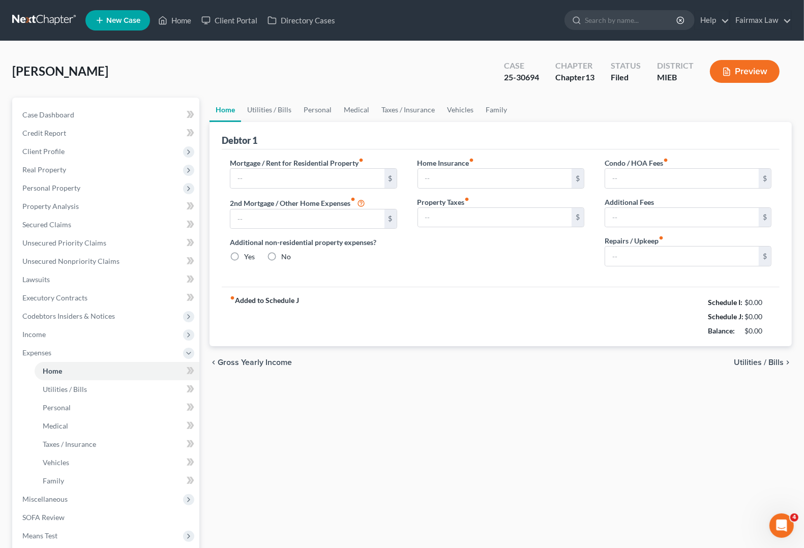
type input "1,349.89"
type input "0.00"
radio input "true"
type input "0.00"
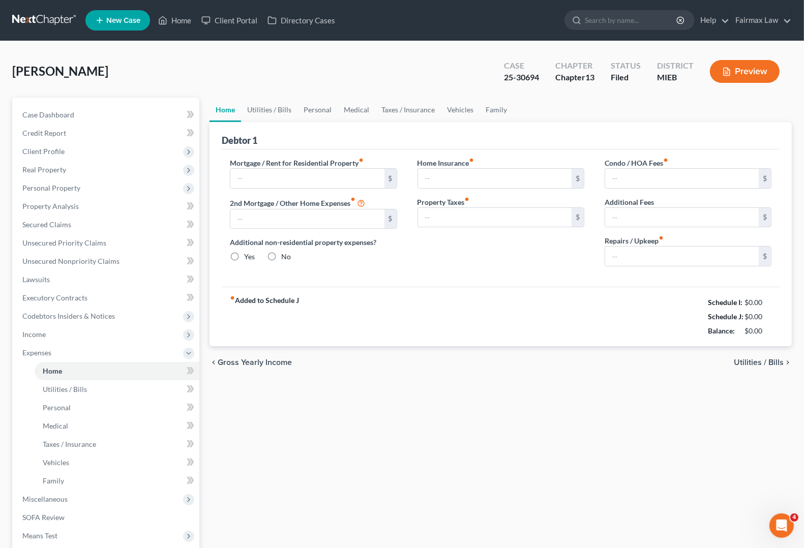
type input "0.00"
type input "100.89"
click at [766, 364] on span "Utilities / Bills" at bounding box center [759, 363] width 50 height 8
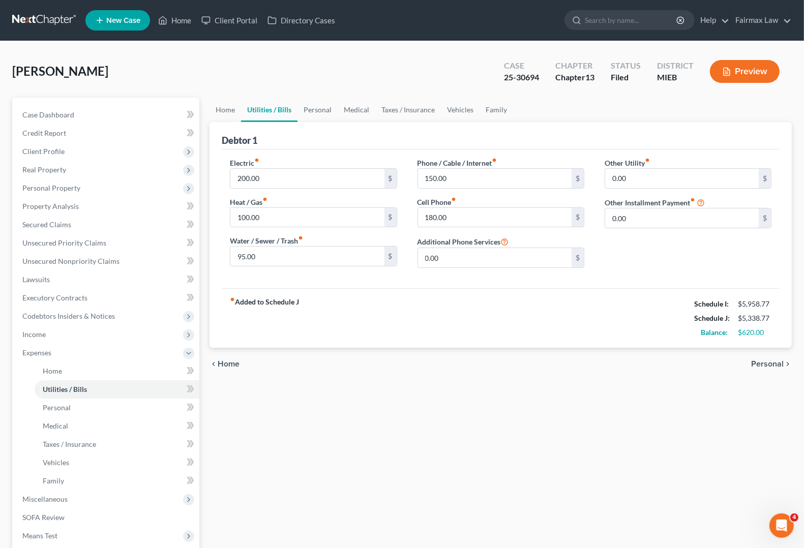
click at [766, 364] on span "Personal" at bounding box center [767, 364] width 33 height 8
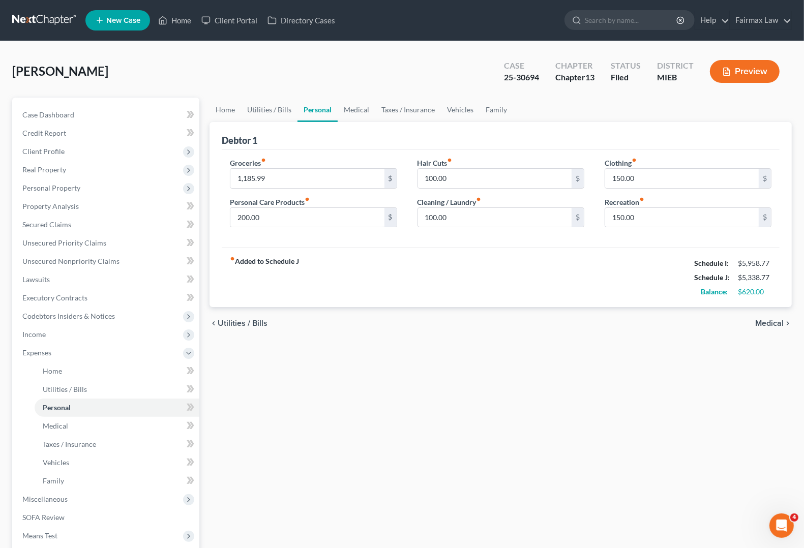
click at [759, 321] on span "Medical" at bounding box center [769, 323] width 28 height 8
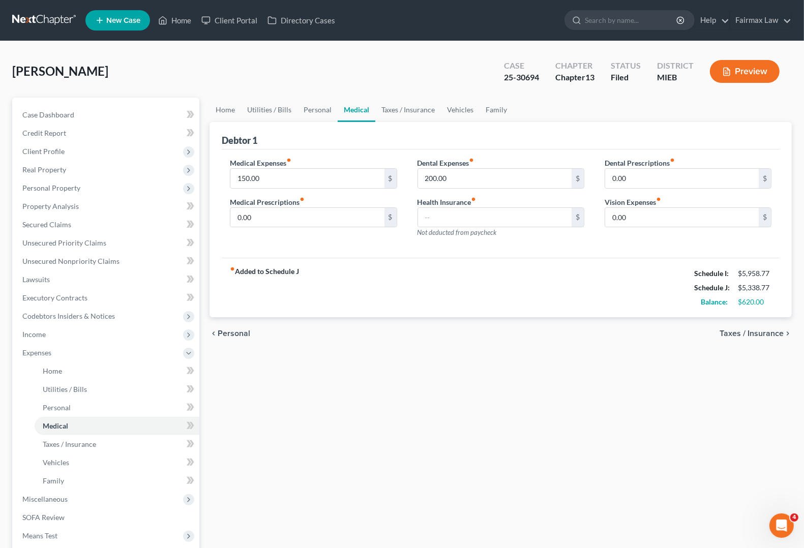
click at [762, 332] on span "Taxes / Insurance" at bounding box center [752, 334] width 64 height 8
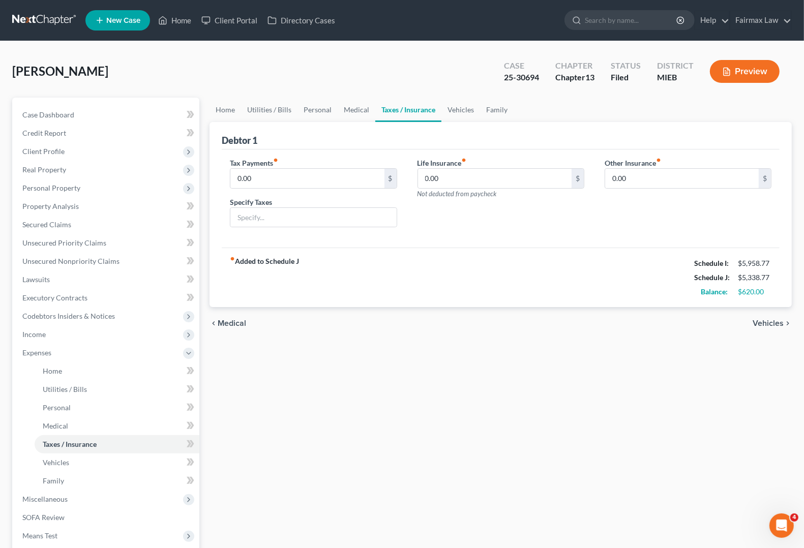
click at [769, 327] on span "Vehicles" at bounding box center [768, 323] width 31 height 8
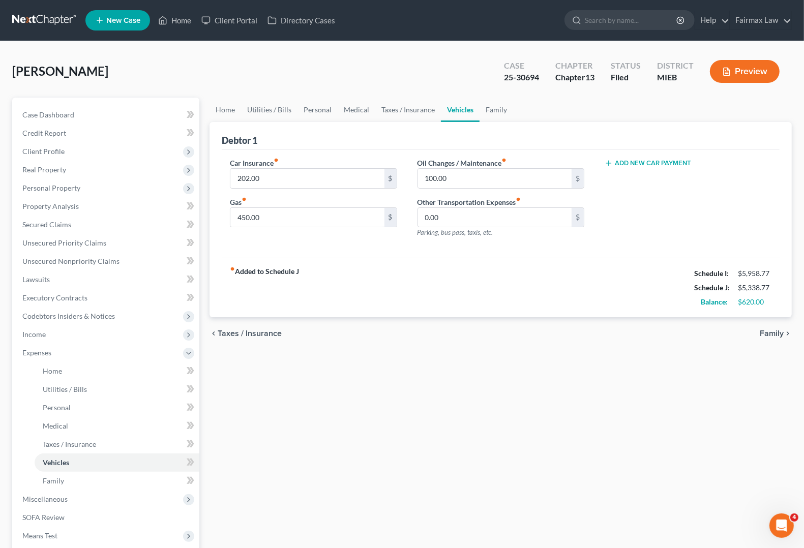
click at [772, 337] on span "Family" at bounding box center [772, 334] width 24 height 8
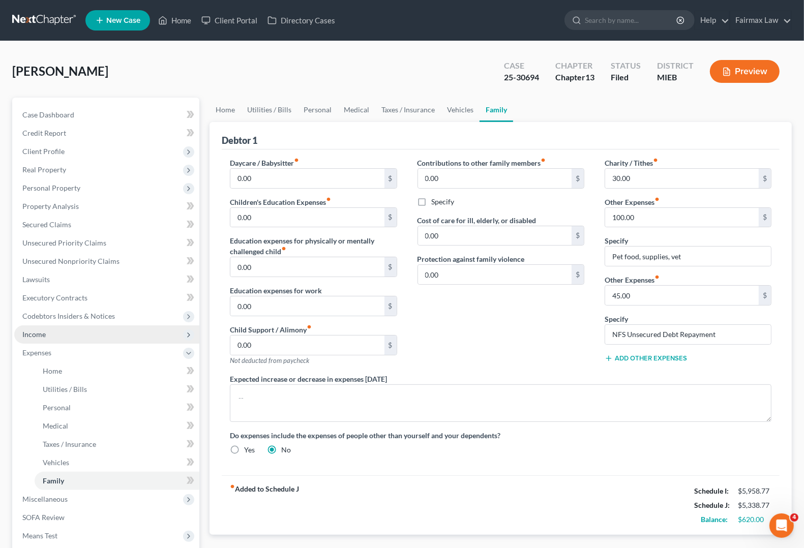
click at [39, 337] on span "Income" at bounding box center [33, 334] width 23 height 9
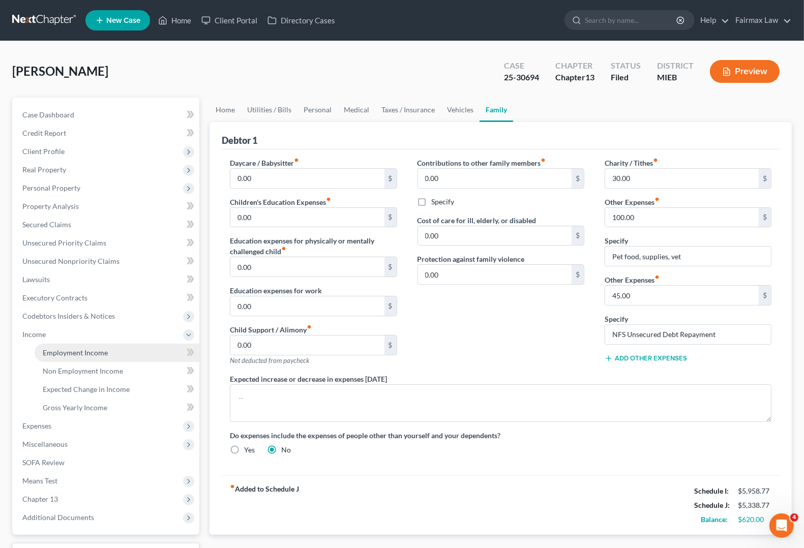
click at [66, 354] on span "Employment Income" at bounding box center [75, 352] width 65 height 9
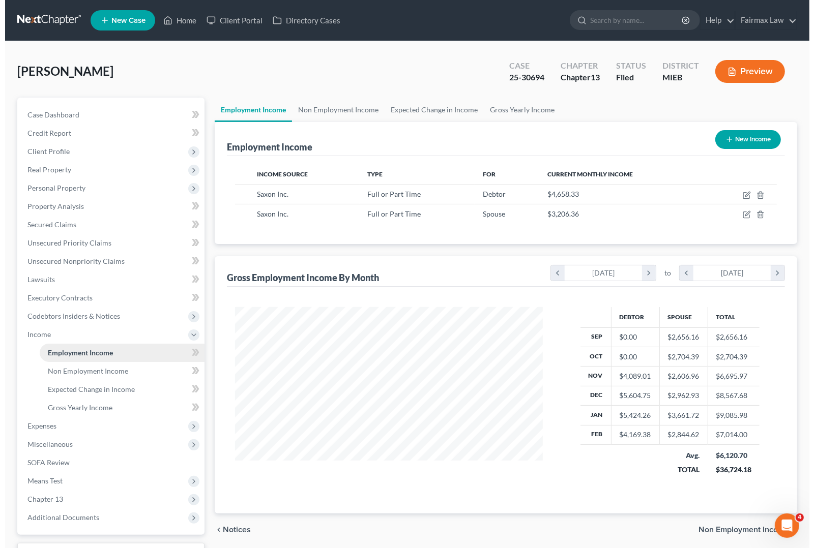
scroll to position [183, 327]
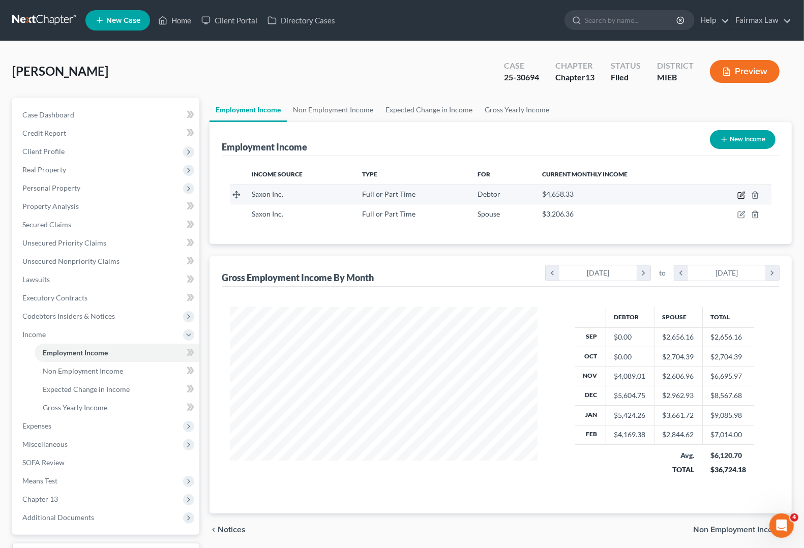
click at [739, 194] on icon "button" at bounding box center [742, 195] width 8 height 8
select select "0"
select select "23"
select select "3"
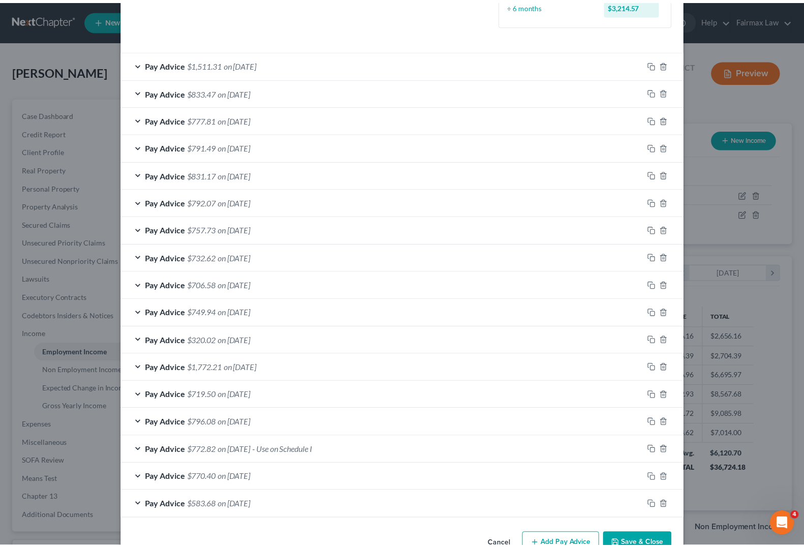
scroll to position [0, 0]
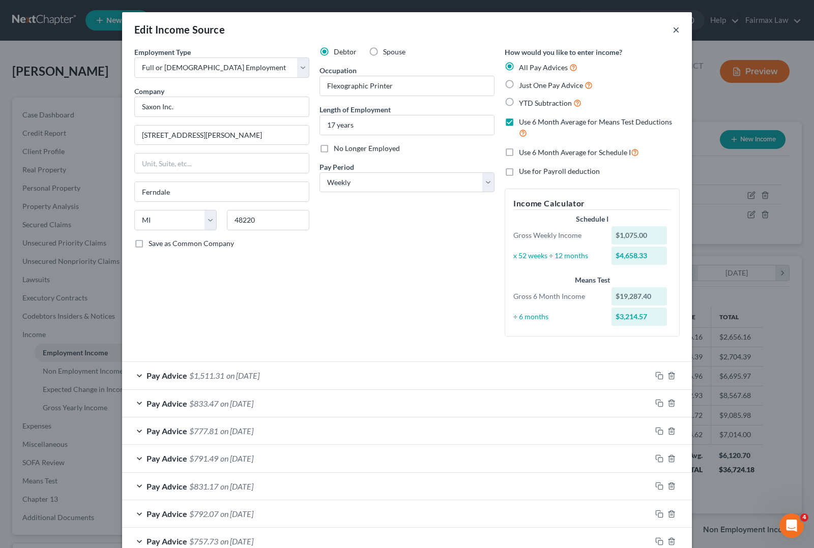
click at [673, 30] on button "×" at bounding box center [676, 29] width 7 height 12
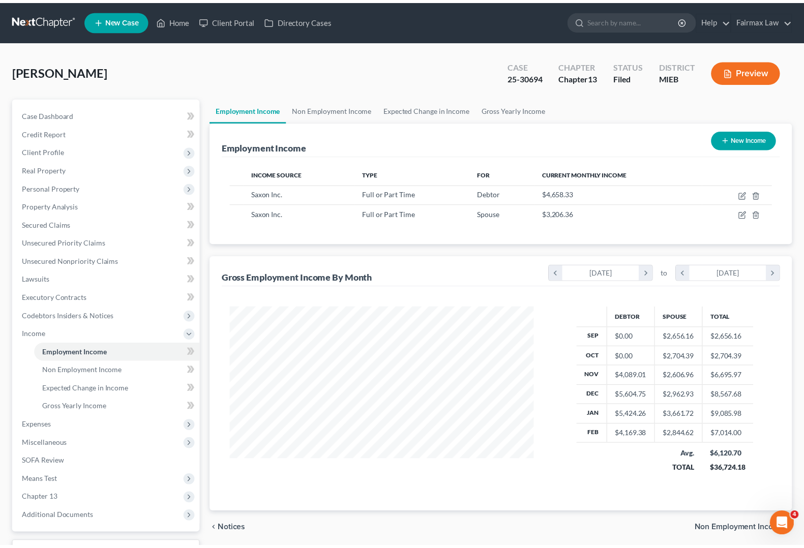
scroll to position [508520, 508375]
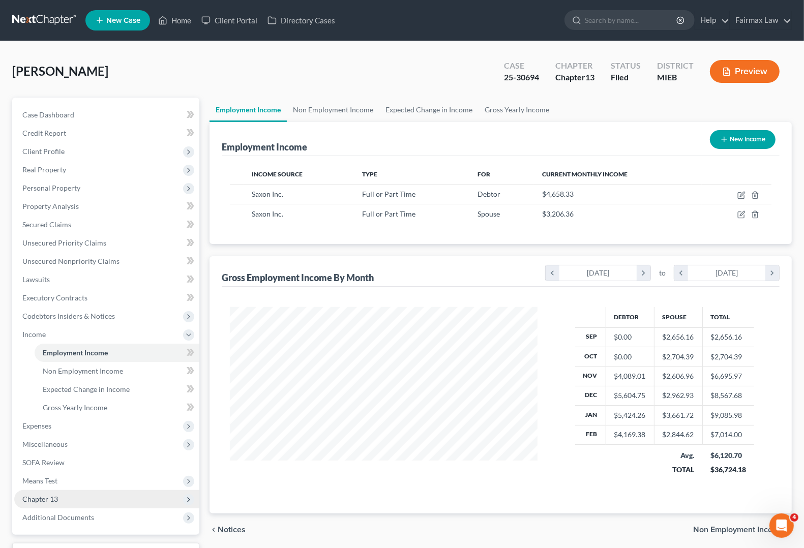
click at [42, 497] on span "Chapter 13" at bounding box center [40, 499] width 36 height 9
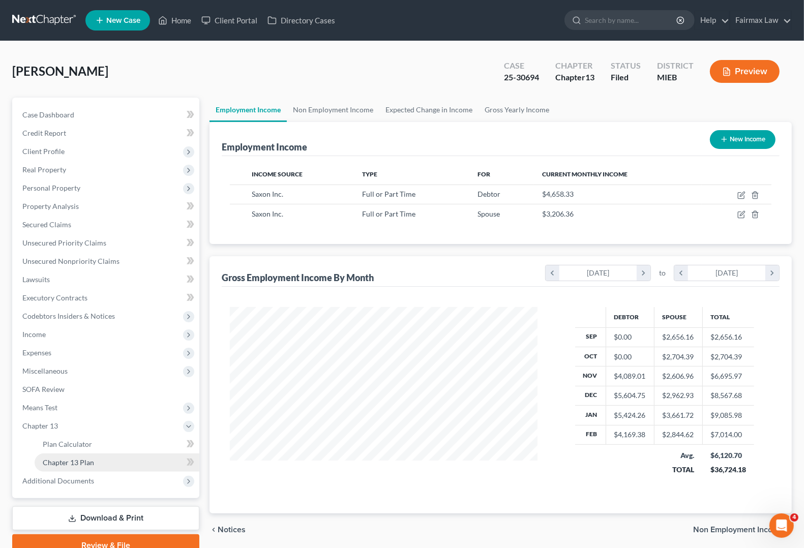
drag, startPoint x: 57, startPoint y: 458, endPoint x: 71, endPoint y: 466, distance: 16.0
click at [56, 459] on span "Chapter 13 Plan" at bounding box center [68, 462] width 51 height 9
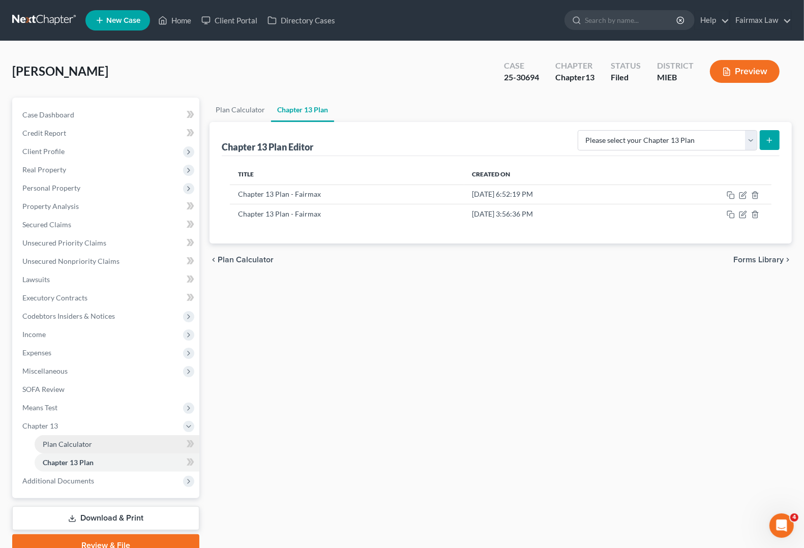
drag, startPoint x: 71, startPoint y: 446, endPoint x: 72, endPoint y: 441, distance: 5.7
click at [71, 446] on span "Plan Calculator" at bounding box center [67, 444] width 49 height 9
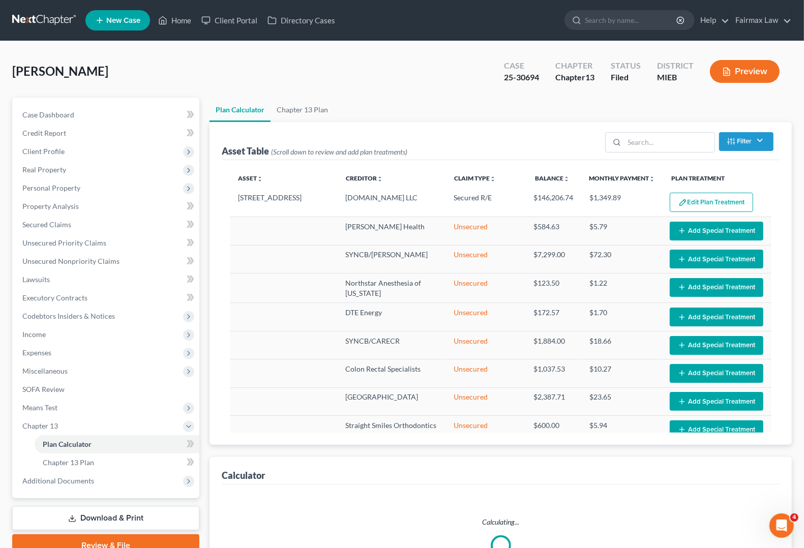
select select "35"
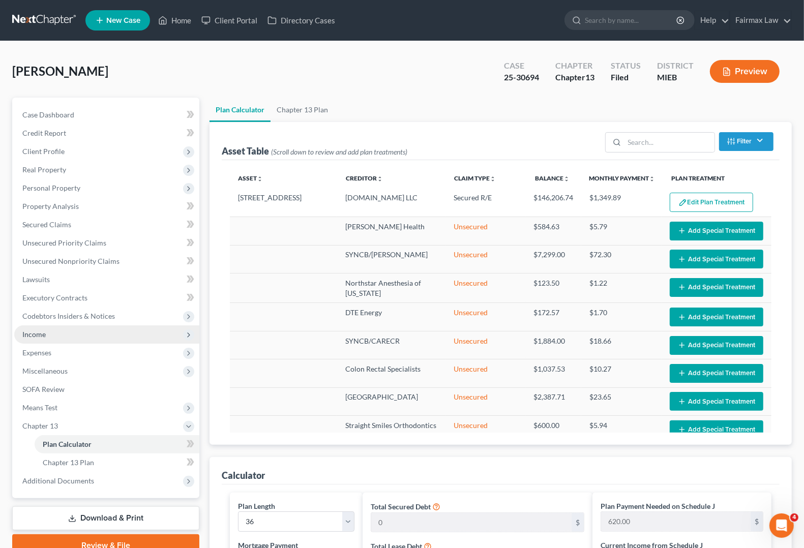
click at [36, 338] on span "Income" at bounding box center [106, 335] width 185 height 18
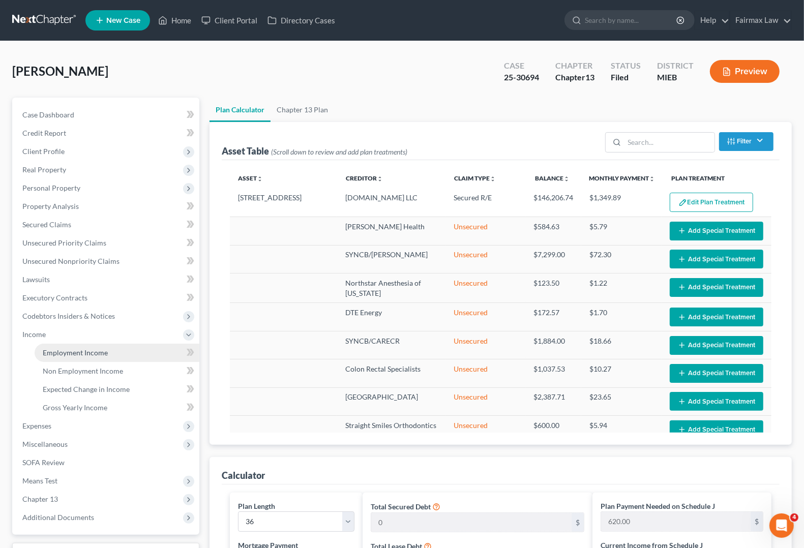
click at [71, 352] on span "Employment Income" at bounding box center [75, 352] width 65 height 9
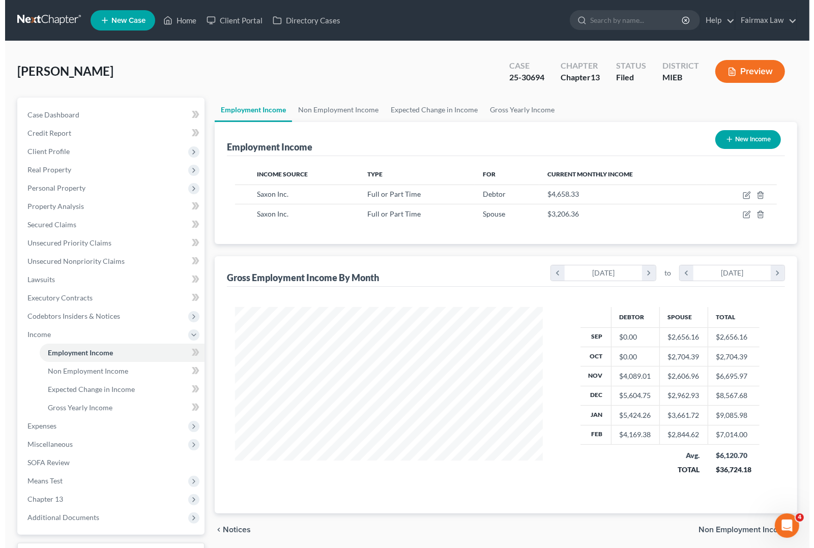
scroll to position [183, 327]
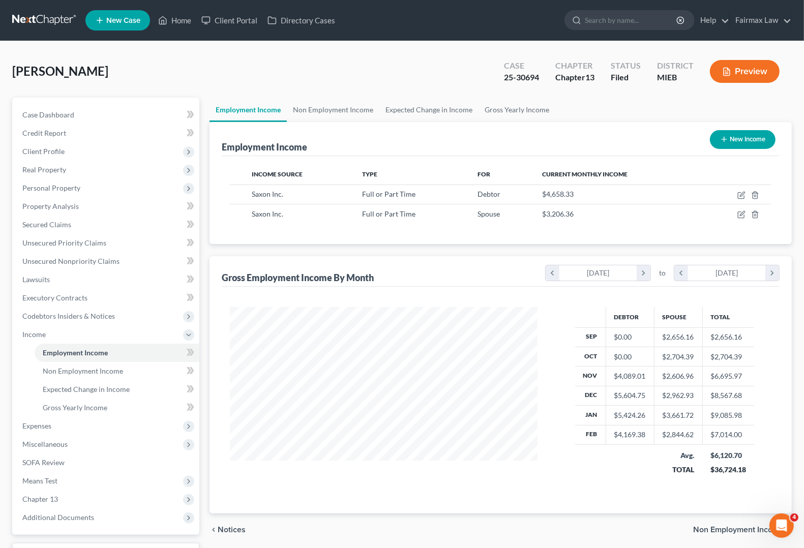
click at [766, 75] on button "Preview" at bounding box center [745, 71] width 70 height 23
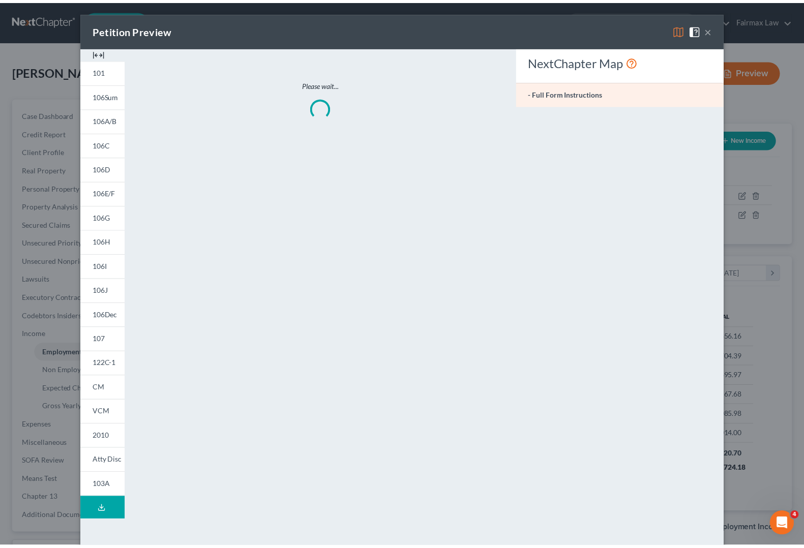
scroll to position [183, 332]
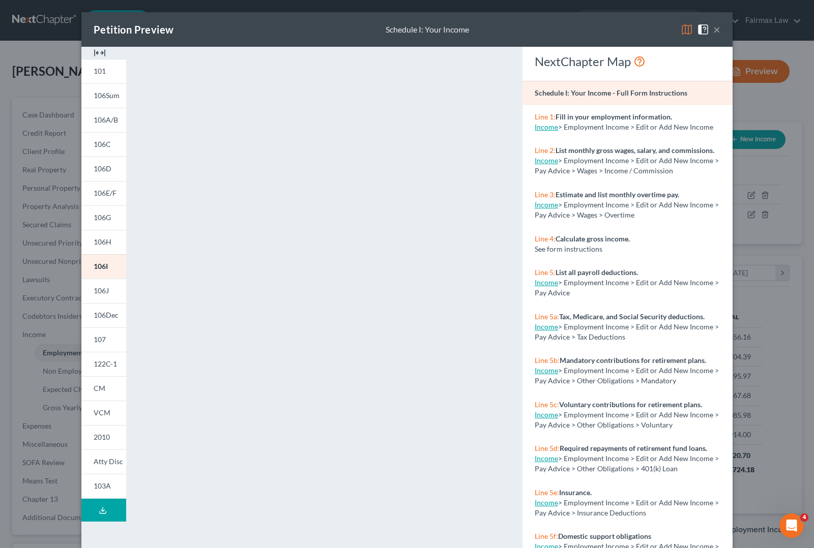
click at [713, 34] on button "×" at bounding box center [716, 29] width 7 height 12
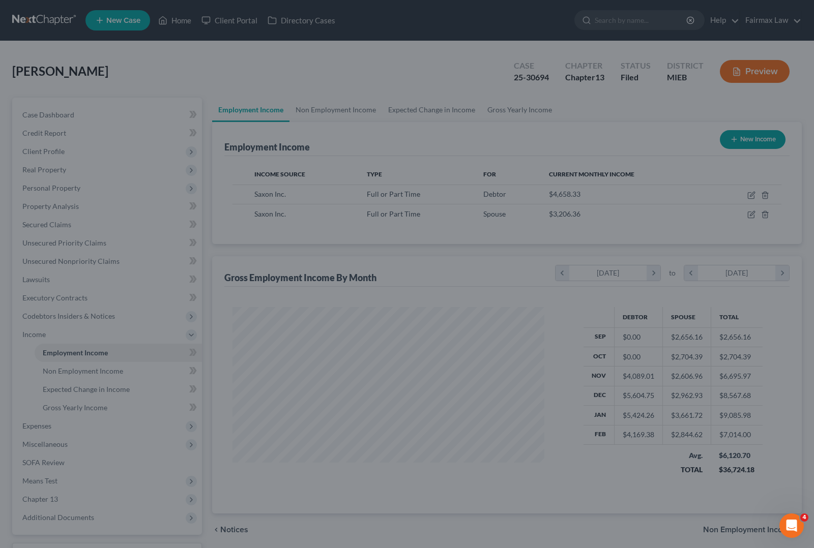
scroll to position [508520, 508375]
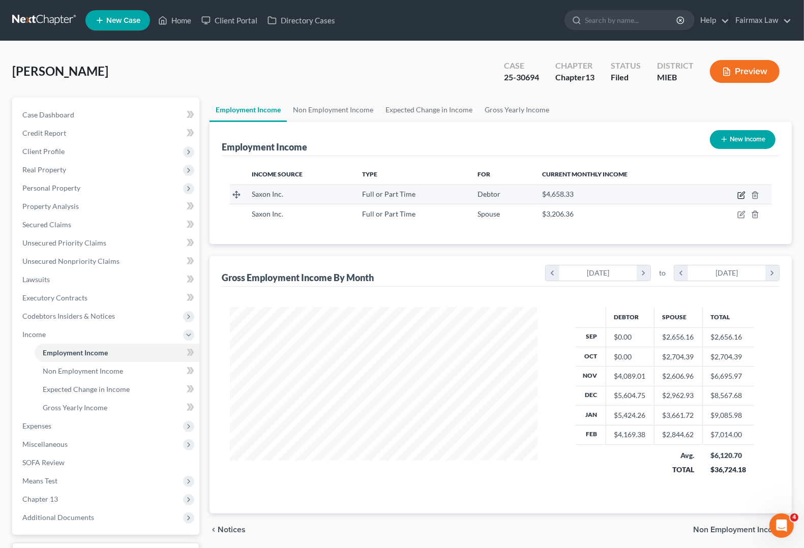
click at [740, 191] on icon "button" at bounding box center [742, 195] width 8 height 8
select select "0"
select select "23"
select select "3"
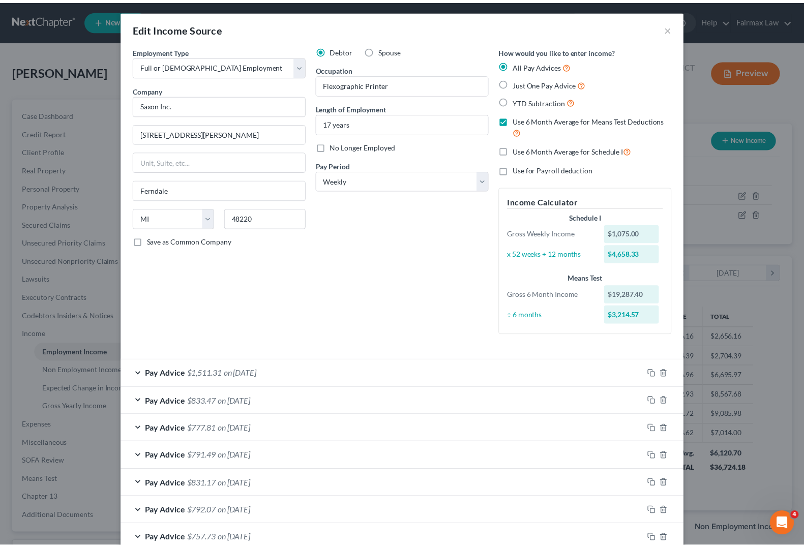
scroll to position [0, 0]
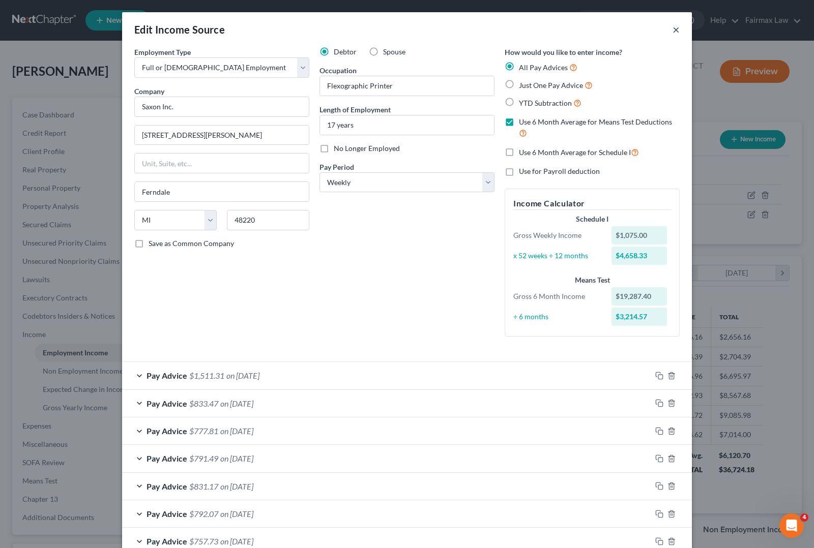
click at [673, 27] on button "×" at bounding box center [676, 29] width 7 height 12
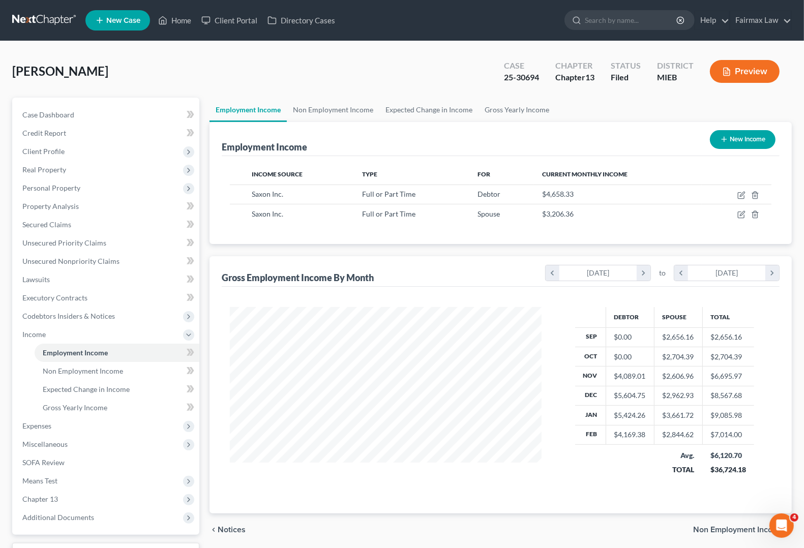
scroll to position [508520, 508375]
click at [180, 19] on link "Home" at bounding box center [174, 20] width 43 height 18
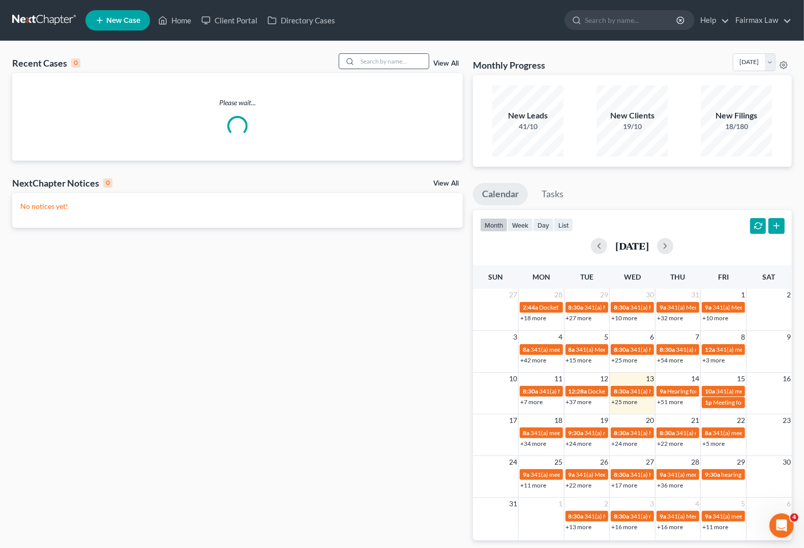
click at [372, 59] on input "search" at bounding box center [393, 61] width 71 height 15
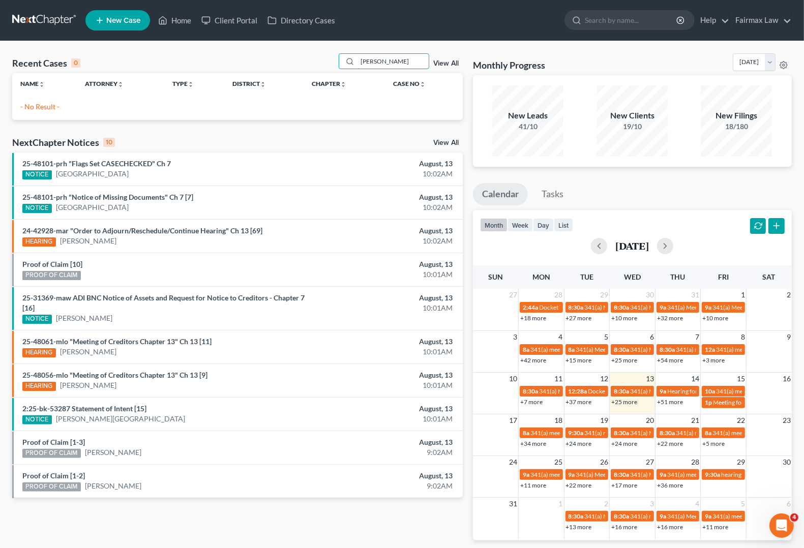
type input "jeanna vanw"
drag, startPoint x: 402, startPoint y: 63, endPoint x: 89, endPoint y: 56, distance: 313.4
click at [89, 56] on div "Recent Cases 0 jeanna vanw View All" at bounding box center [237, 63] width 451 height 20
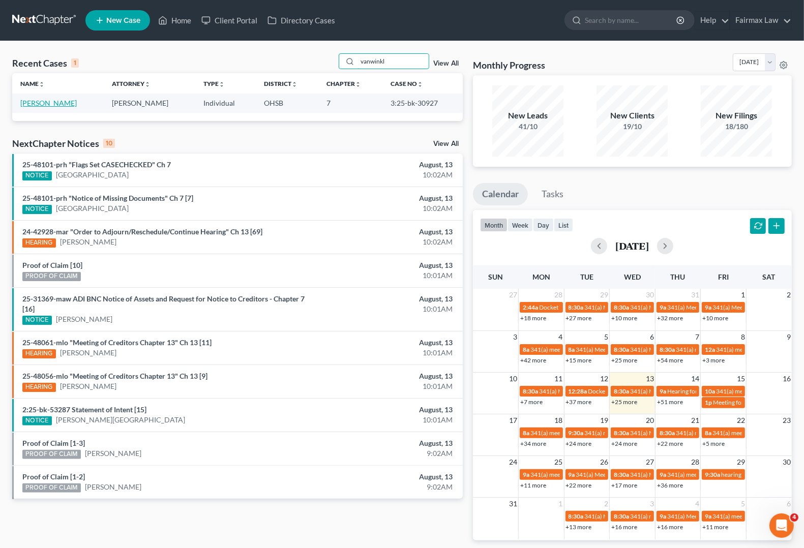
type input "vanwinkl"
click at [26, 104] on link "Vanwinkle, Jeanna" at bounding box center [48, 103] width 56 height 9
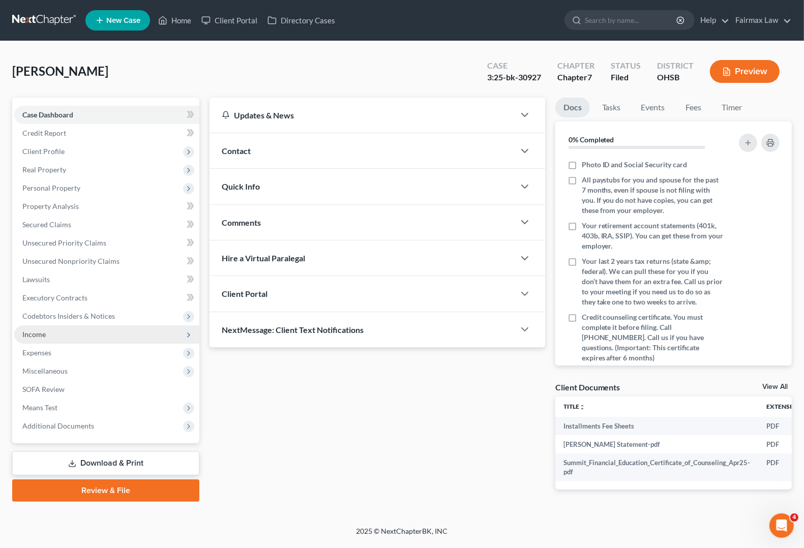
click at [56, 334] on span "Income" at bounding box center [106, 335] width 185 height 18
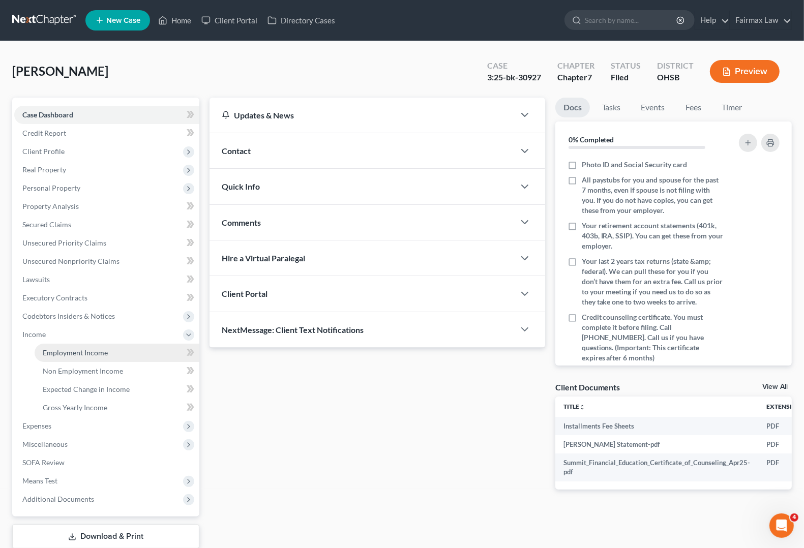
click at [64, 357] on link "Employment Income" at bounding box center [117, 353] width 165 height 18
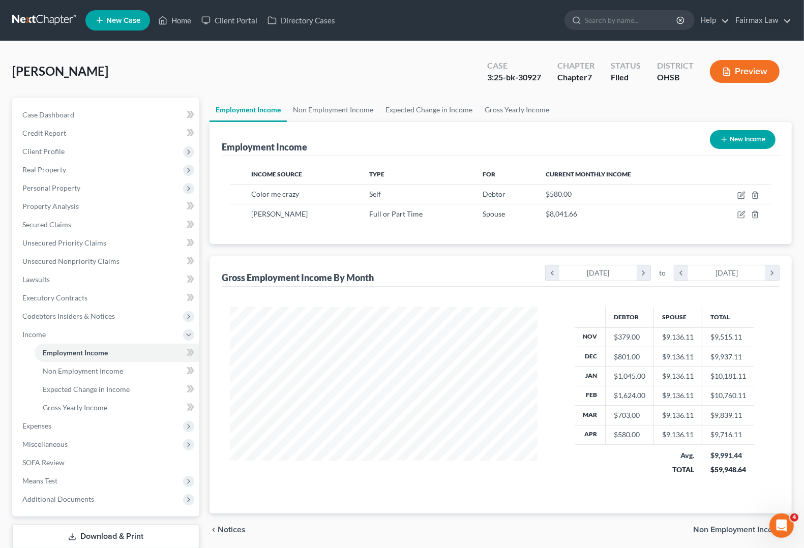
scroll to position [183, 327]
click at [63, 377] on link "Non Employment Income" at bounding box center [117, 371] width 165 height 18
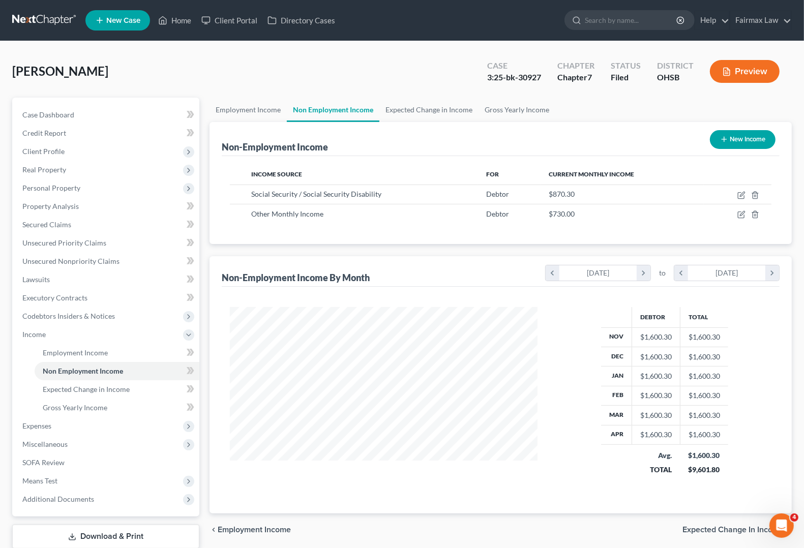
scroll to position [183, 327]
click at [51, 154] on span "Client Profile" at bounding box center [43, 151] width 42 height 9
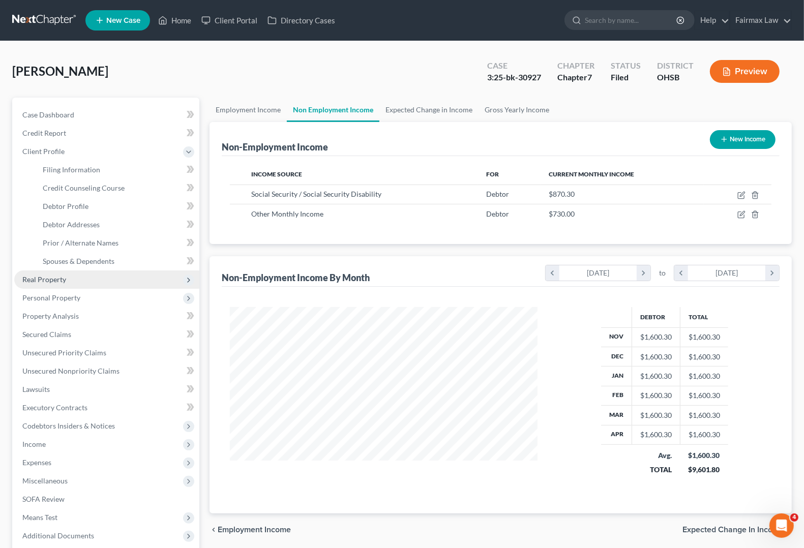
click at [56, 279] on span "Real Property" at bounding box center [44, 279] width 44 height 9
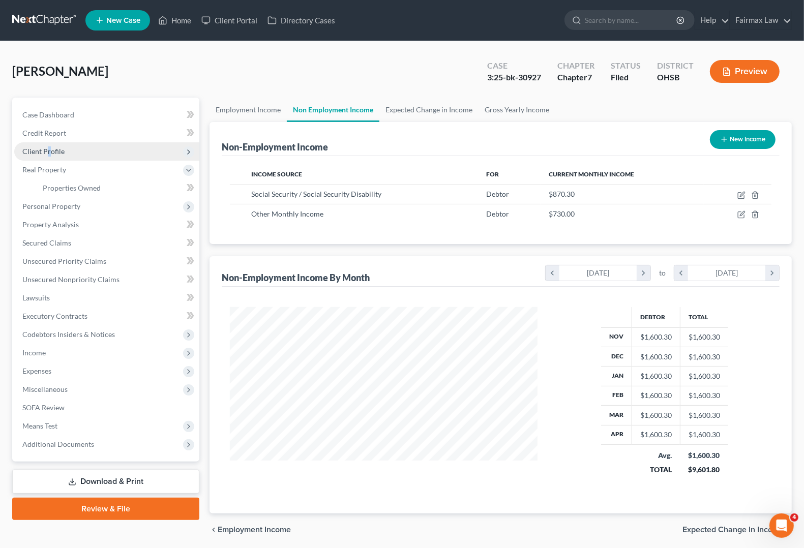
click at [49, 153] on span "Client Profile" at bounding box center [43, 151] width 42 height 9
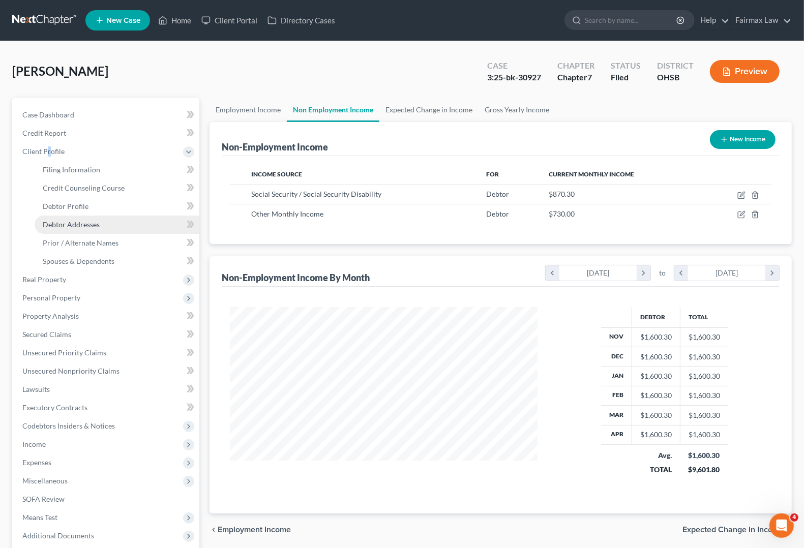
click at [61, 227] on span "Debtor Addresses" at bounding box center [71, 224] width 57 height 9
